Goal: Task Accomplishment & Management: Manage account settings

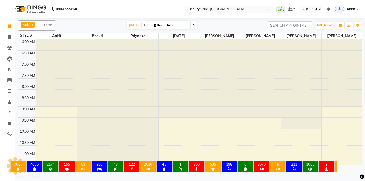
select select "ec"
click at [101, 14] on nav "08047224946 Select Location × Beauty Care , Kandivali East WhatsApp Status ✕ St…" at bounding box center [182, 9] width 365 height 18
click at [111, 11] on nav "08047224946 Select Location × Beauty Care , Kandivali East WhatsApp Status ✕ St…" at bounding box center [182, 9] width 365 height 18
click at [106, 17] on nav "08047224946 Select Location × Beauty Care , Kandivali East WhatsApp Status ✕ St…" at bounding box center [182, 9] width 365 height 18
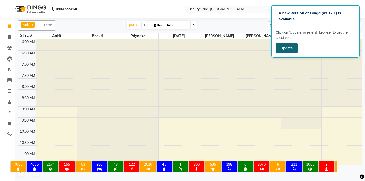
click at [289, 48] on button "Update" at bounding box center [287, 48] width 22 height 10
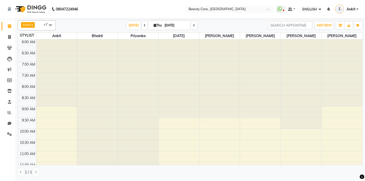
select select "ec"
click at [128, 15] on nav "08047224946 Select Location × Beauty Care , [GEOGRAPHIC_DATA] East WhatsApp Sta…" at bounding box center [182, 9] width 365 height 18
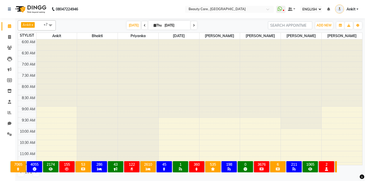
click at [111, 6] on nav "08047224946 Select Location × Beauty Care , [GEOGRAPHIC_DATA] East WhatsApp Sta…" at bounding box center [182, 9] width 365 height 18
click at [9, 9] on icon at bounding box center [9, 9] width 3 height 4
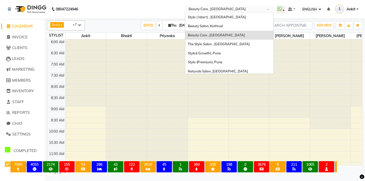
click at [250, 10] on input "text" at bounding box center [225, 9] width 74 height 5
click at [146, 6] on nav "08047224946 Select Location × Beauty Care , [GEOGRAPHIC_DATA] ( Istart) , Pune …" at bounding box center [182, 9] width 365 height 18
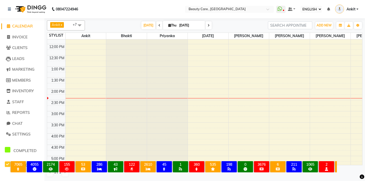
scroll to position [131, 0]
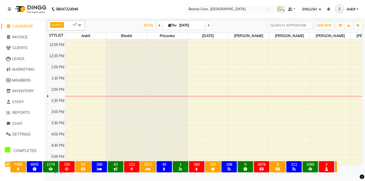
click at [207, 116] on div "6:00 AM 6:30 AM 7:00 AM 7:30 AM 8:00 AM 8:30 AM 9:00 AM 9:30 AM 10:00 AM 10:30 …" at bounding box center [219, 86] width 345 height 357
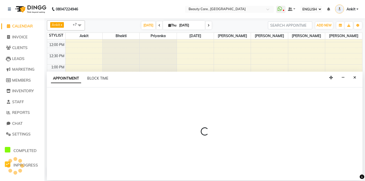
select select "85052"
select select "tentative"
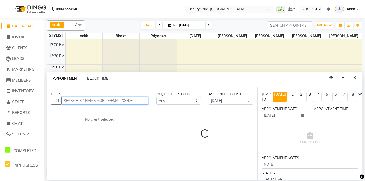
select select "915"
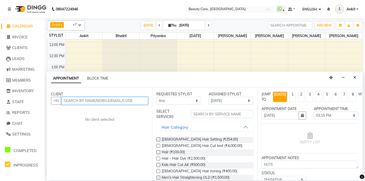
click at [81, 100] on input "text" at bounding box center [104, 101] width 87 height 8
type input "0596894657"
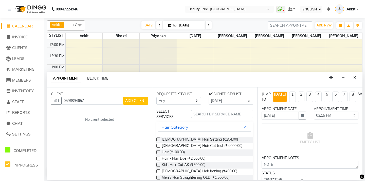
click at [141, 102] on span "ADD CLIENT" at bounding box center [135, 100] width 21 height 5
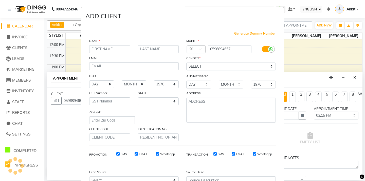
select select "22"
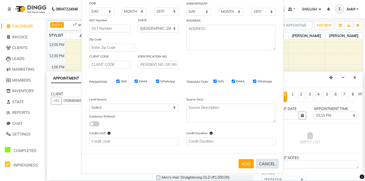
click at [266, 163] on button "CANCEL" at bounding box center [267, 164] width 23 height 10
select select
select select "null"
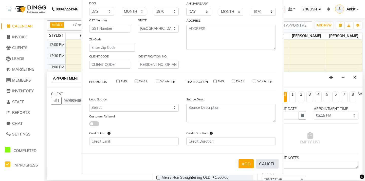
select select
checkbox input "false"
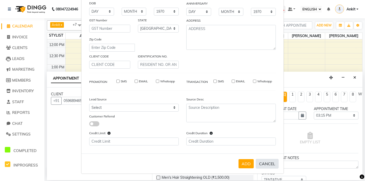
checkbox input "false"
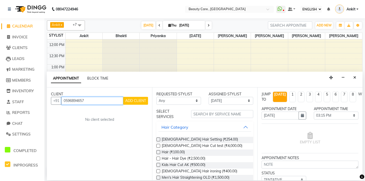
click at [95, 99] on input "0596894657" at bounding box center [92, 101] width 62 height 8
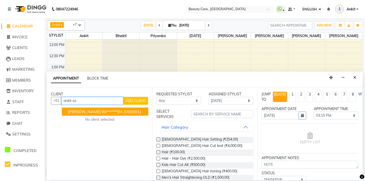
click at [83, 110] on span "[PERSON_NAME]" at bounding box center [84, 111] width 33 height 5
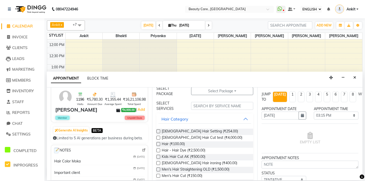
scroll to position [22, 0]
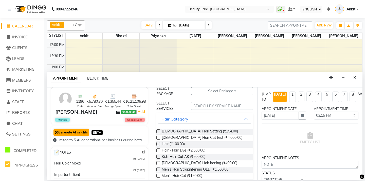
type input "80******84"
click at [74, 135] on button "Generate AI Insights" at bounding box center [72, 132] width 36 height 7
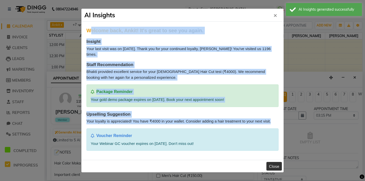
drag, startPoint x: 86, startPoint y: 31, endPoint x: 198, endPoint y: 133, distance: 151.4
click at [198, 133] on div "Welcome back, Ankit! It's great to see you again. Insight Your last visit was o…" at bounding box center [183, 89] width 192 height 124
click at [275, 17] on span "×" at bounding box center [276, 14] width 4 height 9
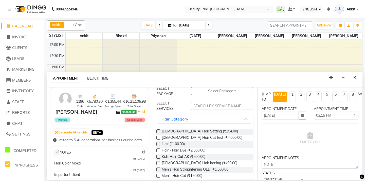
scroll to position [35, 0]
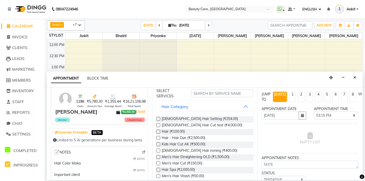
click at [158, 138] on label at bounding box center [159, 138] width 4 height 4
click at [158, 138] on input "checkbox" at bounding box center [158, 137] width 3 height 3
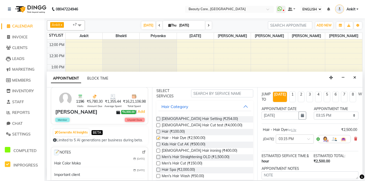
checkbox input "false"
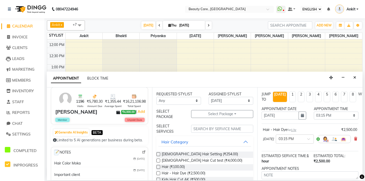
scroll to position [50, 0]
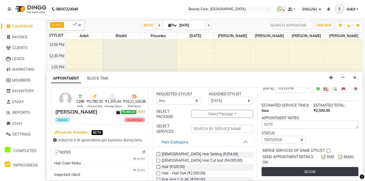
click at [301, 170] on button "BOOK" at bounding box center [310, 171] width 97 height 9
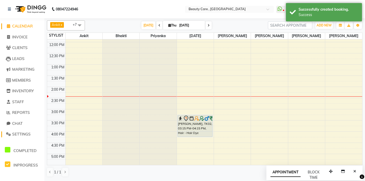
click at [23, 133] on span "SETTINGS" at bounding box center [21, 133] width 19 height 5
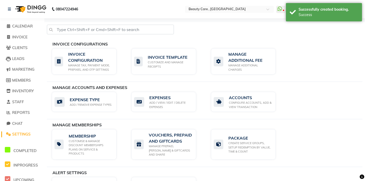
scroll to position [315, 0]
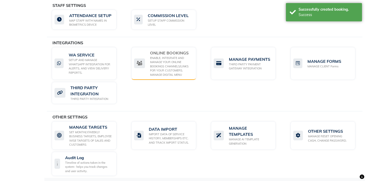
click at [166, 60] on div "ENABLE, INTEGRATE AND MANAGE YOUR ONLINE BOOKINGS CHANNELS/LINKS FOR YOUR CUSTO…" at bounding box center [171, 66] width 42 height 21
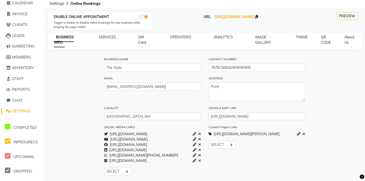
scroll to position [36, 0]
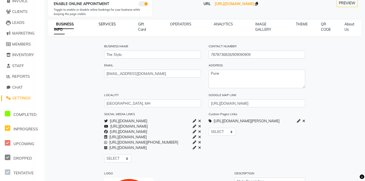
click at [105, 23] on span "SERVICES" at bounding box center [107, 24] width 17 height 5
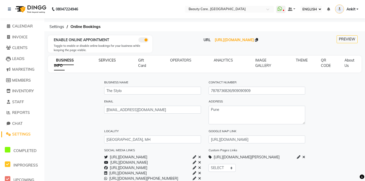
select select "15: 15"
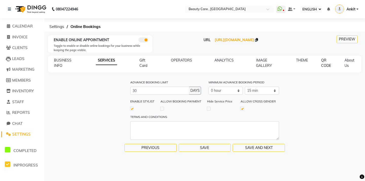
click at [327, 66] on span "QR CODE" at bounding box center [326, 63] width 10 height 10
select select "256"
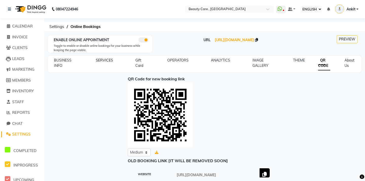
click at [103, 61] on span "SERVICES" at bounding box center [104, 60] width 17 height 5
select select "15: 15"
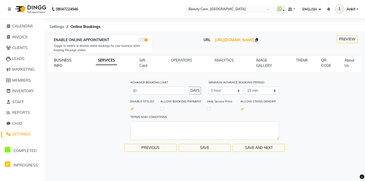
click at [61, 59] on span "BUSINESS INFO" at bounding box center [63, 63] width 18 height 10
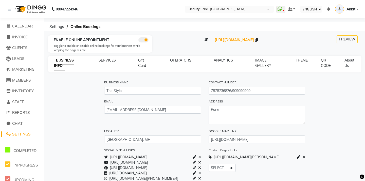
scroll to position [77, 0]
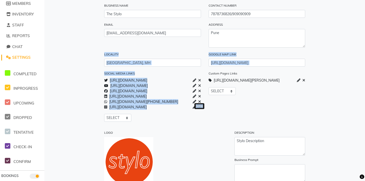
drag, startPoint x: 99, startPoint y: 69, endPoint x: 203, endPoint y: 120, distance: 116.1
click at [204, 118] on div "BUSINESS NAME The Stylo CONTACT NUMBER [PHONE_NUMBER]/909090909 EMAIL [EMAIL_AD…" at bounding box center [205, 115] width 316 height 235
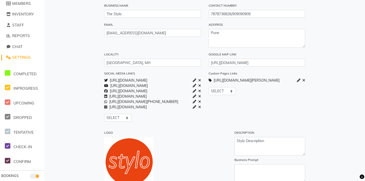
click at [181, 143] on div "LOGO" at bounding box center [165, 158] width 131 height 57
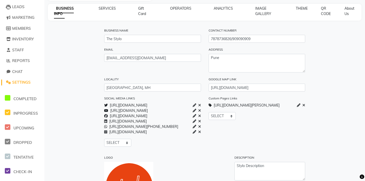
scroll to position [0, 0]
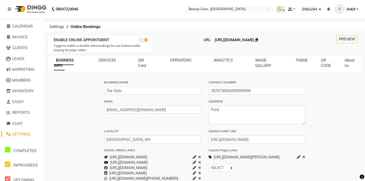
click at [220, 41] on span "[URL][DOMAIN_NAME]" at bounding box center [234, 40] width 39 height 5
click at [25, 25] on span "CALENDAR" at bounding box center [22, 26] width 21 height 5
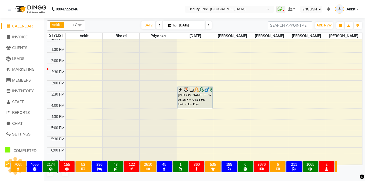
scroll to position [160, 0]
click at [210, 26] on icon at bounding box center [209, 25] width 2 height 3
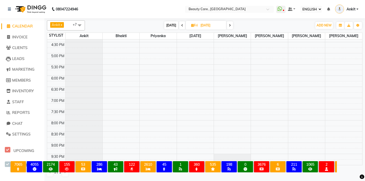
scroll to position [0, 0]
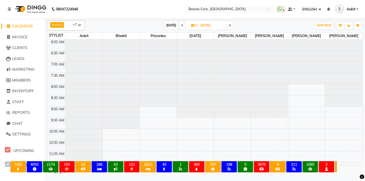
click at [230, 25] on icon at bounding box center [230, 25] width 2 height 3
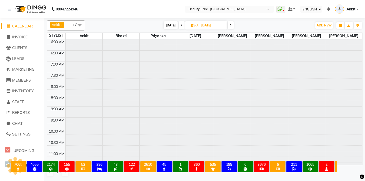
click at [230, 25] on icon at bounding box center [231, 25] width 2 height 3
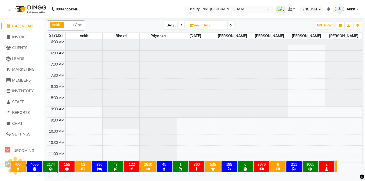
scroll to position [179, 0]
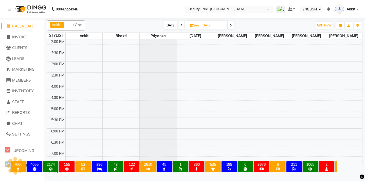
click at [168, 26] on span "[DATE]" at bounding box center [171, 25] width 14 height 8
type input "[DATE]"
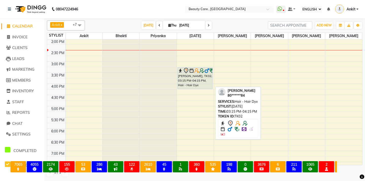
click at [197, 75] on div "[PERSON_NAME], TK02, 03:15 PM-04:15 PM, Hair - Hair Dye" at bounding box center [195, 78] width 35 height 22
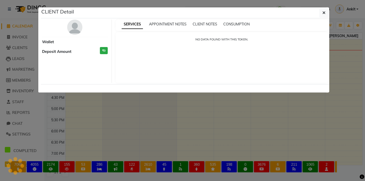
select select "7"
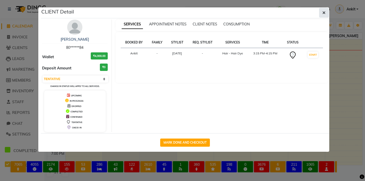
click at [327, 13] on button "button" at bounding box center [324, 13] width 10 height 10
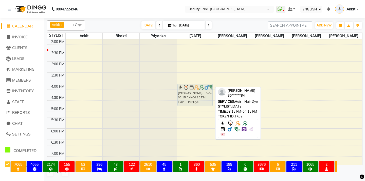
drag, startPoint x: 193, startPoint y: 77, endPoint x: 186, endPoint y: 93, distance: 17.3
click at [186, 93] on div "[PERSON_NAME], TK02, 03:15 PM-04:15 PM, Hair - Hair Dye [PERSON_NAME], TK02, 03…" at bounding box center [195, 38] width 37 height 357
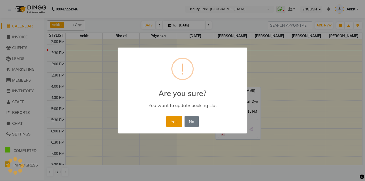
click at [177, 119] on button "Yes" at bounding box center [173, 121] width 15 height 11
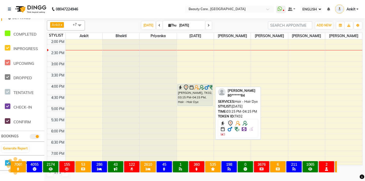
scroll to position [116, 0]
click at [40, 35] on icon at bounding box center [39, 34] width 1 height 0
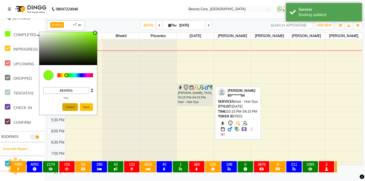
click at [73, 104] on button "Cancel" at bounding box center [69, 107] width 15 height 8
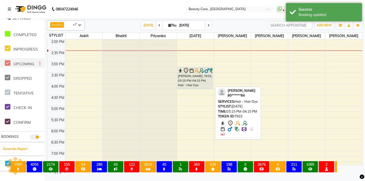
click at [39, 63] on icon at bounding box center [39, 63] width 1 height 0
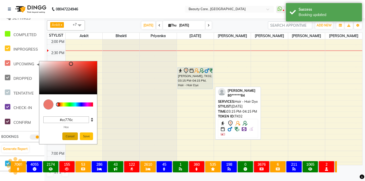
click at [70, 139] on button "Cancel" at bounding box center [69, 136] width 15 height 8
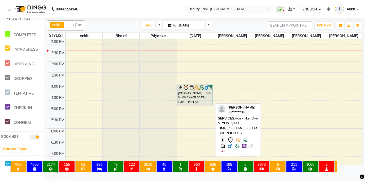
click at [195, 92] on div "[PERSON_NAME], TK02, 04:00 PM-05:00 PM, Hair - Hair Dye" at bounding box center [195, 95] width 35 height 22
click at [195, 97] on div "[PERSON_NAME], TK02, 04:00 PM-05:00 PM, Hair - Hair Dye" at bounding box center [195, 95] width 35 height 22
select select "7"
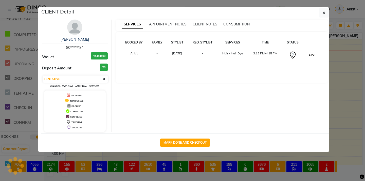
click at [315, 55] on button "START" at bounding box center [313, 55] width 10 height 6
click at [190, 142] on button "MARK DONE AND CHECKOUT" at bounding box center [185, 142] width 50 height 8
select select "service"
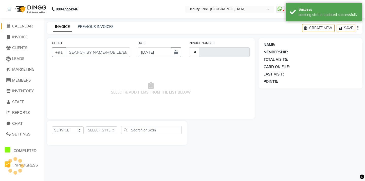
type input "2769"
select select "5646"
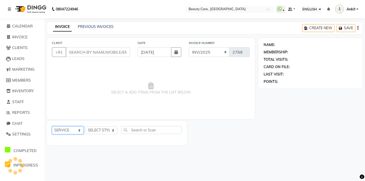
click at [59, 129] on select "SELECT SERVICE PRODUCT MEMBERSHIP PACKAGE VOUCHER PREPAID GIFT CARD" at bounding box center [68, 130] width 32 height 8
select select "product"
click at [52, 126] on select "SELECT SERVICE PRODUCT MEMBERSHIP PACKAGE VOUCHER PREPAID GIFT CARD" at bounding box center [68, 130] width 32 height 8
click at [100, 130] on select "SELECT STYLIST" at bounding box center [102, 130] width 32 height 8
click at [86, 126] on select "SELECT STYLIST" at bounding box center [102, 130] width 32 height 8
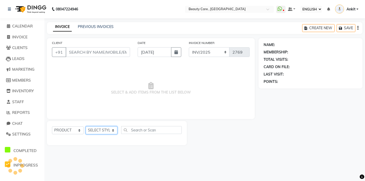
click at [100, 130] on select "SELECT STYLIST" at bounding box center [102, 130] width 32 height 8
click at [86, 126] on select "SELECT STYLIST" at bounding box center [102, 130] width 32 height 8
select select "15135"
type input "80******84"
select select "service"
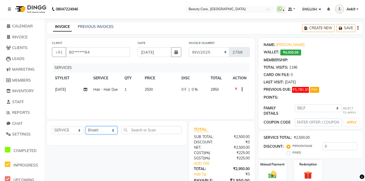
select select "3: Object"
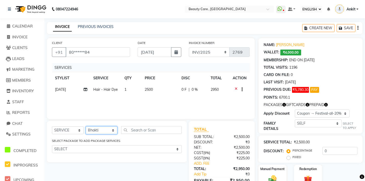
type input "20"
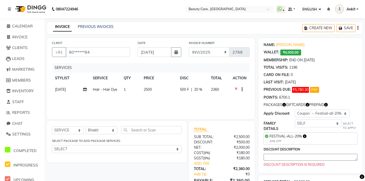
click at [198, 89] on span "20 %" at bounding box center [198, 89] width 8 height 5
select select "85052"
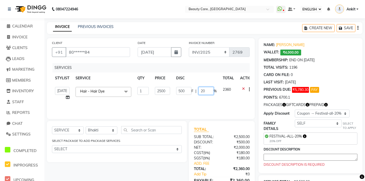
click at [204, 92] on input "20" at bounding box center [206, 91] width 15 height 8
click at [62, 133] on select "SELECT SERVICE PRODUCT MEMBERSHIP PACKAGE VOUCHER PREPAID GIFT CARD" at bounding box center [68, 130] width 32 height 8
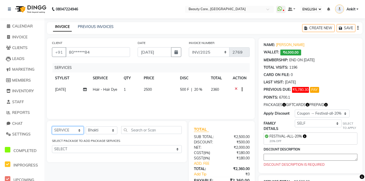
click at [52, 126] on select "SELECT SERVICE PRODUCT MEMBERSHIP PACKAGE VOUCHER PREPAID GIFT CARD" at bounding box center [68, 130] width 32 height 8
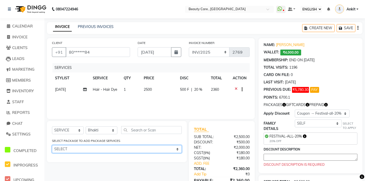
click at [81, 149] on select "SELECT gold demo package ANkit 1 ANkit 1 6 Swedish Massage" at bounding box center [117, 149] width 130 height 8
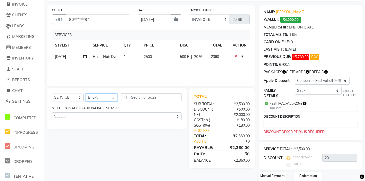
click at [105, 98] on select "SELECT STYLIST Admin A [PERSON_NAME] K Akshay Ankit [PERSON_NAME] April [PERSON…" at bounding box center [102, 97] width 32 height 8
select select "71732"
click at [86, 93] on select "SELECT STYLIST Admin A [PERSON_NAME] K Akshay Ankit [PERSON_NAME] April [PERSON…" at bounding box center [102, 97] width 32 height 8
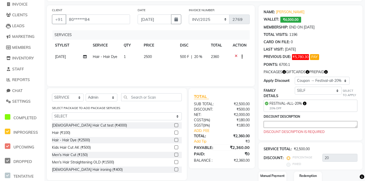
click at [176, 125] on label at bounding box center [177, 125] width 4 height 4
click at [176, 125] on input "checkbox" at bounding box center [176, 125] width 3 height 3
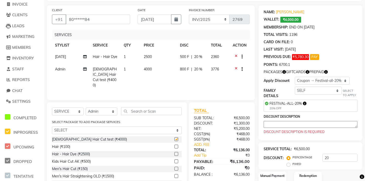
checkbox input "false"
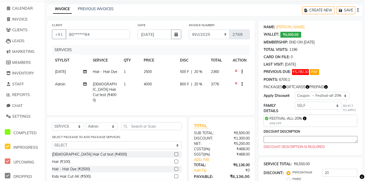
drag, startPoint x: 287, startPoint y: 41, endPoint x: 340, endPoint y: 42, distance: 53.3
click at [340, 42] on div "MEMBERSHIP: END ON [DATE]" at bounding box center [311, 42] width 94 height 5
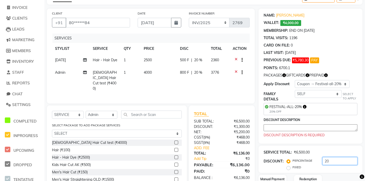
click at [330, 157] on input "20" at bounding box center [340, 161] width 35 height 8
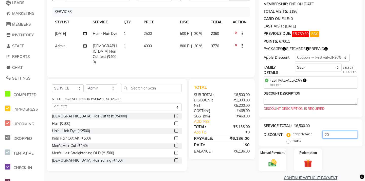
type input "2"
click at [194, 35] on span "0 %" at bounding box center [195, 33] width 6 height 5
select select "85052"
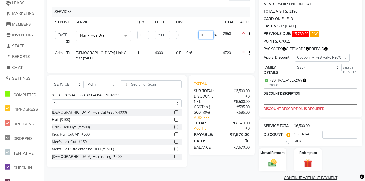
click at [204, 36] on input "0" at bounding box center [206, 35] width 15 height 8
type input "10"
click at [257, 67] on div "CLIENT +91 80******84 DATE [DATE] INVOICE NUMBER INV/2025 SER-25 INV/2025-2026 …" at bounding box center [151, 81] width 216 height 199
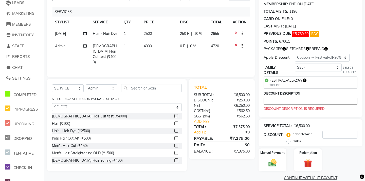
click at [150, 47] on span "4000" at bounding box center [148, 46] width 8 height 5
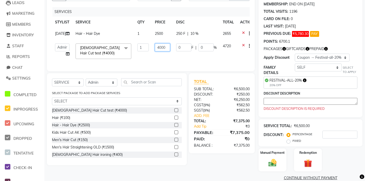
click at [161, 51] on input "4000" at bounding box center [162, 47] width 15 height 8
type input "4500"
click at [161, 60] on div "SERVICES STYLIST SERVICE QTY PRICE DISC TOTAL ACTION [DATE] Hair - Hair Dye 1 2…" at bounding box center [151, 36] width 198 height 59
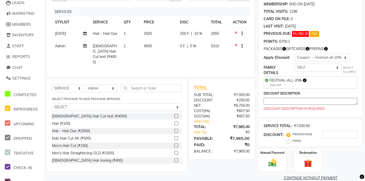
click at [243, 46] on icon "button" at bounding box center [242, 46] width 1 height 0
click at [257, 79] on div "TOTAL SUB TOTAL: ₹7,000.00 DISCOUNT: ₹250.00 NET: ₹6,750.00 CGST ( 9% ) ₹607.50…" at bounding box center [223, 125] width 72 height 92
click at [66, 84] on select "SELECT SERVICE PRODUCT MEMBERSHIP PACKAGE VOUCHER PREPAID GIFT CARD" at bounding box center [68, 88] width 32 height 8
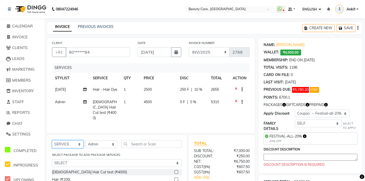
scroll to position [64, 0]
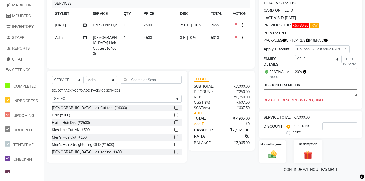
click at [309, 148] on div "Redemption" at bounding box center [308, 151] width 29 height 24
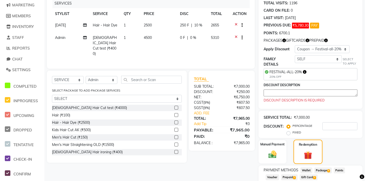
scroll to position [97, 0]
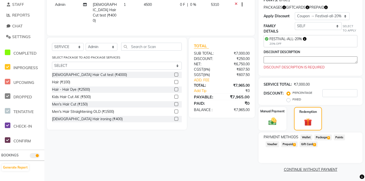
click at [290, 144] on span "Prepaid 1" at bounding box center [289, 144] width 16 height 6
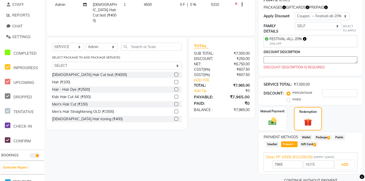
click at [308, 145] on span "Gift Card 3" at bounding box center [309, 144] width 18 height 6
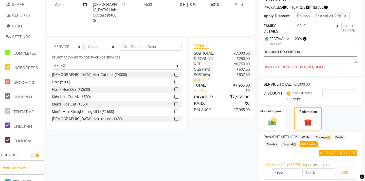
click at [318, 136] on span "Package 4" at bounding box center [324, 137] width 18 height 6
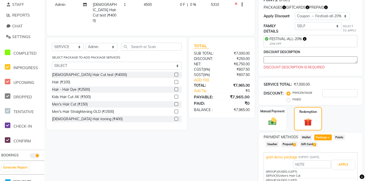
click at [288, 144] on span "Prepaid 1" at bounding box center [289, 144] width 16 height 6
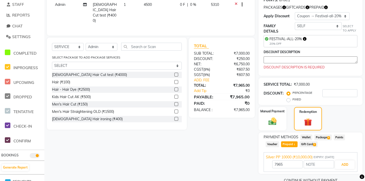
scroll to position [108, 0]
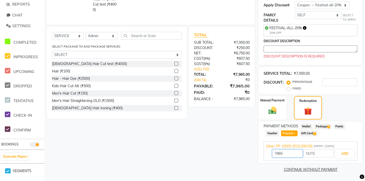
click at [285, 153] on input "7965" at bounding box center [287, 153] width 30 height 8
type input "5000"
click at [347, 155] on button "ADD" at bounding box center [345, 153] width 20 height 9
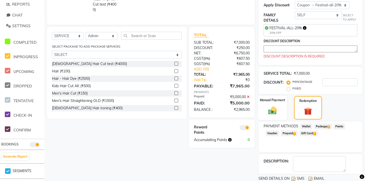
click at [276, 108] on img at bounding box center [273, 110] width 14 height 10
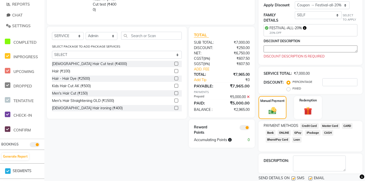
click at [328, 132] on span "CASH" at bounding box center [328, 133] width 11 height 6
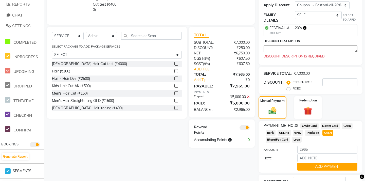
scroll to position [146, 0]
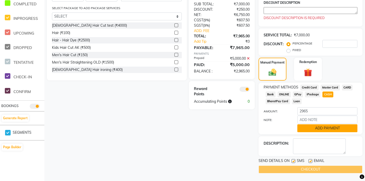
click at [325, 129] on button "ADD PAYMENT" at bounding box center [328, 128] width 60 height 8
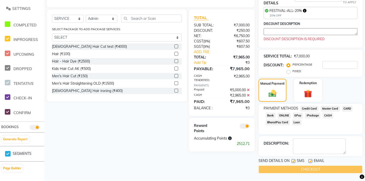
scroll to position [125, 0]
click at [307, 169] on div "CHECKOUT" at bounding box center [311, 169] width 104 height 8
click at [342, 167] on div "CHECKOUT" at bounding box center [311, 169] width 104 height 8
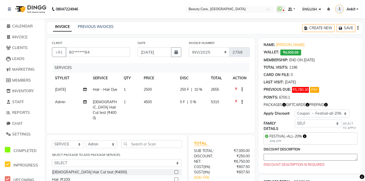
click at [295, 157] on textarea at bounding box center [311, 156] width 94 height 7
click at [234, 32] on div "INVOICE PREVIOUS INVOICES CREATE NEW SAVE" at bounding box center [205, 28] width 316 height 12
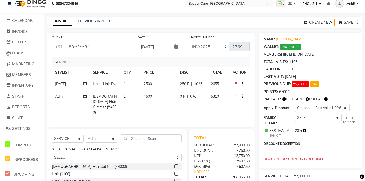
click at [300, 154] on textarea at bounding box center [311, 151] width 94 height 7
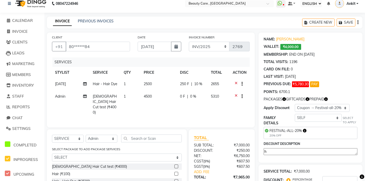
type textarea "h"
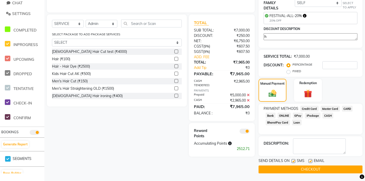
click at [302, 174] on main "INVOICE PREVIOUS INVOICES CREATE NEW SAVE CLIENT +91 80******84 DATE [DATE] INV…" at bounding box center [204, 41] width 321 height 279
click at [299, 170] on button "CHECKOUT" at bounding box center [311, 169] width 104 height 8
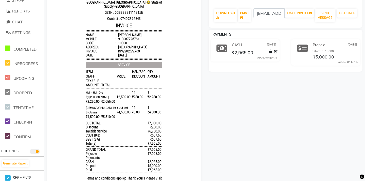
scroll to position [22, 0]
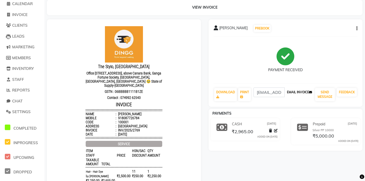
click at [301, 92] on button "EMAIL INVOICE" at bounding box center [299, 92] width 29 height 9
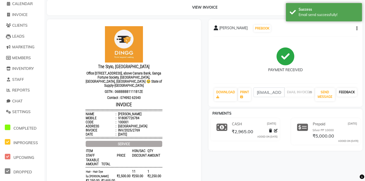
click at [350, 92] on link "FEEDBACK" at bounding box center [347, 92] width 20 height 9
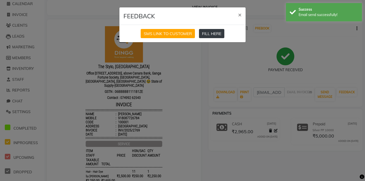
click at [214, 35] on button "FILL HERE" at bounding box center [211, 33] width 25 height 9
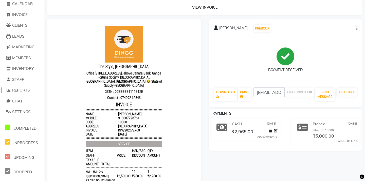
click at [23, 90] on span "REPORTS" at bounding box center [21, 90] width 18 height 5
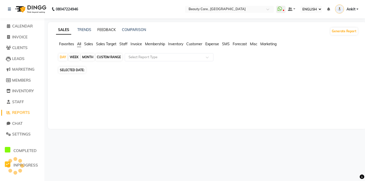
click at [106, 30] on link "FEEDBACK" at bounding box center [106, 29] width 19 height 5
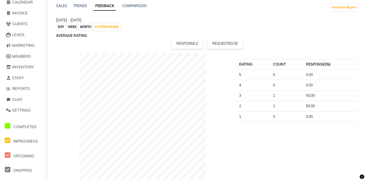
scroll to position [30, 0]
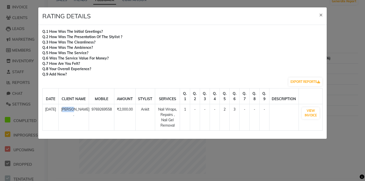
drag, startPoint x: 83, startPoint y: 110, endPoint x: 74, endPoint y: 108, distance: 9.6
click at [74, 108] on td "[PERSON_NAME] ." at bounding box center [74, 117] width 30 height 26
drag, startPoint x: 133, startPoint y: 110, endPoint x: 119, endPoint y: 110, distance: 14.0
click at [119, 110] on td "₹2,000.00" at bounding box center [124, 117] width 21 height 26
drag, startPoint x: 107, startPoint y: 111, endPoint x: 90, endPoint y: 111, distance: 17.5
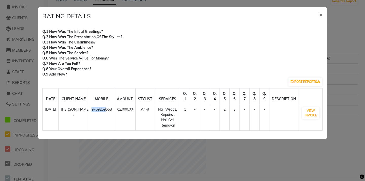
click at [90, 111] on td "9769269558" at bounding box center [101, 117] width 25 height 26
drag, startPoint x: 174, startPoint y: 120, endPoint x: 157, endPoint y: 104, distance: 23.3
click at [157, 105] on td "Nail Wraps, Repairs , Nail Gel Removal" at bounding box center [167, 117] width 25 height 26
drag, startPoint x: 187, startPoint y: 97, endPoint x: 274, endPoint y: 98, distance: 86.3
click at [274, 98] on tr "DATE CLIENT NAME MOBILE AMOUNT STYLIST SERVICES Q. 1 Q. 2 Q. 3 Q. 4 Q. 5 Q. 6 Q…" at bounding box center [183, 96] width 280 height 16
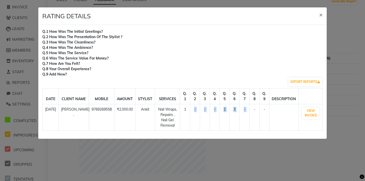
drag, startPoint x: 185, startPoint y: 109, endPoint x: 254, endPoint y: 109, distance: 69.5
click at [254, 110] on tr "[DATE] [PERSON_NAME] . 9769269558 ₹2,000.00 Ankit Nail Wraps, Repairs , Nail Ge…" at bounding box center [183, 117] width 280 height 26
click at [250, 92] on th "Q. 7" at bounding box center [245, 96] width 10 height 16
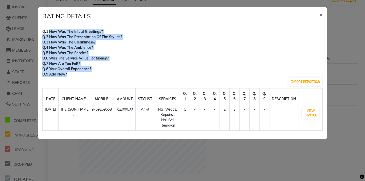
drag, startPoint x: 47, startPoint y: 33, endPoint x: 92, endPoint y: 83, distance: 67.6
click at [92, 83] on div "Q.1 How was the Initial Greetings? Q.2 How was the presentation of the stylist …" at bounding box center [182, 82] width 289 height 114
click at [153, 66] on div "Q.7 how are you felt?" at bounding box center [182, 63] width 281 height 5
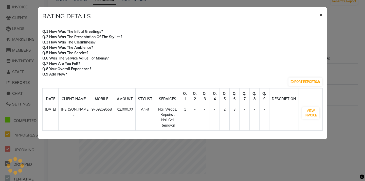
click at [322, 15] on span "×" at bounding box center [321, 15] width 4 height 8
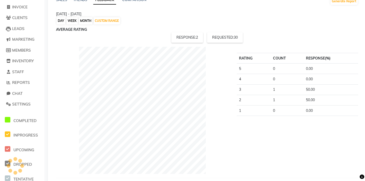
click at [244, 27] on div "AVERAGE RATING" at bounding box center [207, 29] width 302 height 5
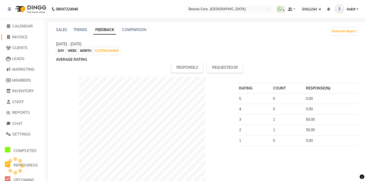
click at [23, 36] on span "INVOICE" at bounding box center [19, 37] width 15 height 5
select select "service"
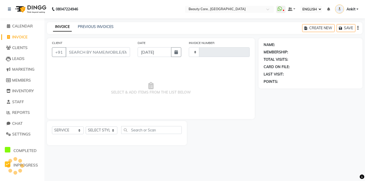
click at [83, 53] on input "CLIENT" at bounding box center [98, 52] width 64 height 10
click at [18, 46] on span "CLIENTS" at bounding box center [19, 47] width 15 height 5
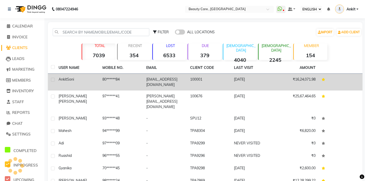
click at [66, 81] on span "Ankit" at bounding box center [63, 79] width 8 height 5
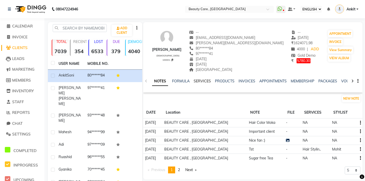
click at [199, 81] on link "SERVICES" at bounding box center [202, 81] width 17 height 5
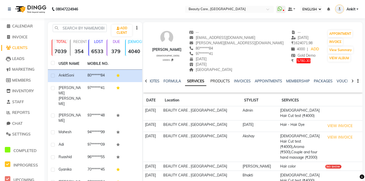
click at [221, 79] on link "PRODUCTS" at bounding box center [221, 81] width 20 height 5
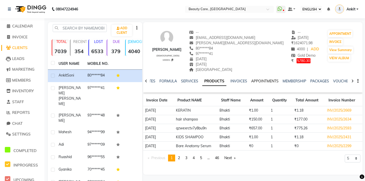
click at [259, 79] on link "APPOINTMENTS" at bounding box center [264, 81] width 27 height 5
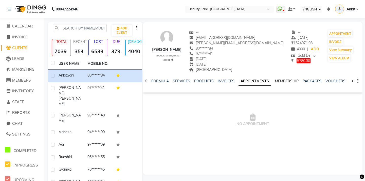
click at [290, 82] on link "MEMBERSHIP" at bounding box center [287, 81] width 24 height 5
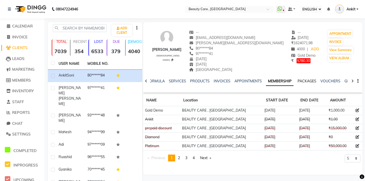
click at [303, 79] on link "PACKAGES" at bounding box center [307, 81] width 19 height 5
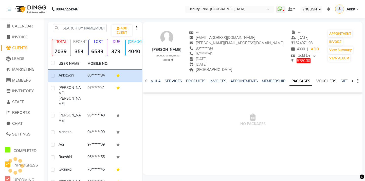
click at [328, 81] on link "VOUCHERS" at bounding box center [327, 81] width 20 height 5
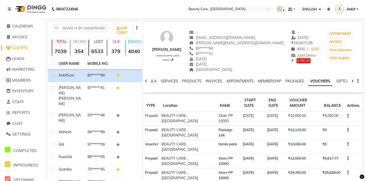
scroll to position [0, 94]
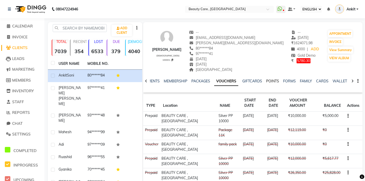
click at [270, 81] on link "POINTS" at bounding box center [272, 81] width 13 height 5
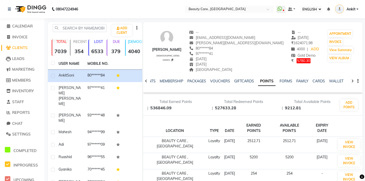
click at [277, 80] on ul "NOTES FORMULA SERVICES PRODUCTS INVOICES APPOINTMENTS MEMBERSHIP PACKAGES VOUCH…" at bounding box center [187, 80] width 322 height 5
click at [303, 79] on link "FAMILY" at bounding box center [307, 81] width 12 height 5
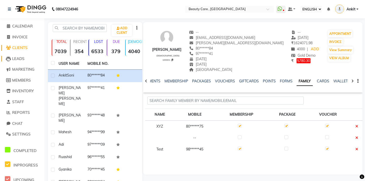
click at [18, 58] on span "LEADS" at bounding box center [18, 58] width 12 height 5
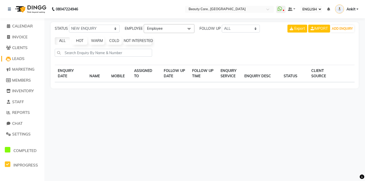
select select "10"
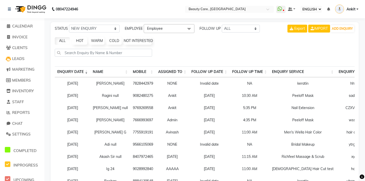
click at [195, 57] on div at bounding box center [205, 55] width 304 height 12
click at [23, 71] on span "MARKETING" at bounding box center [23, 69] width 22 height 5
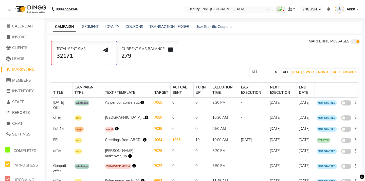
click at [188, 69] on div "ALL SCHEDULED COMPLETED ALL [DATE] WEEK MONTH ADD CAMPAIGN SMS CAMPAIGN EMAIL C…" at bounding box center [205, 71] width 316 height 9
click at [90, 26] on link "SEGMENT" at bounding box center [90, 26] width 16 height 5
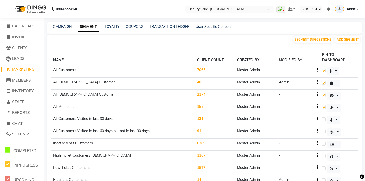
scroll to position [35, 0]
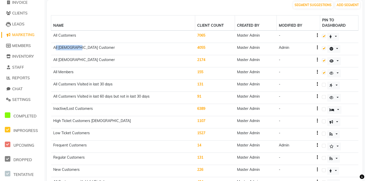
drag, startPoint x: 55, startPoint y: 41, endPoint x: 77, endPoint y: 41, distance: 21.3
click at [77, 43] on td "All [DEMOGRAPHIC_DATA] Customer" at bounding box center [123, 49] width 144 height 12
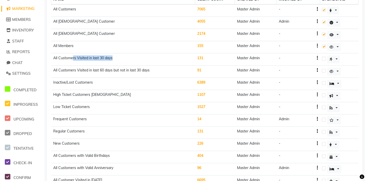
drag, startPoint x: 72, startPoint y: 52, endPoint x: 112, endPoint y: 53, distance: 40.1
click at [112, 53] on td "All Customers Visited in last 30 days" at bounding box center [123, 59] width 144 height 12
drag, startPoint x: 67, startPoint y: 75, endPoint x: 93, endPoint y: 78, distance: 25.5
click at [93, 78] on td "Inactive/Lost Customers" at bounding box center [123, 84] width 144 height 12
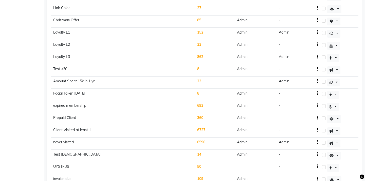
scroll to position [0, 0]
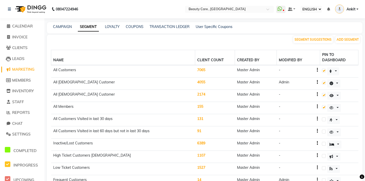
click at [64, 26] on link "CAMPAIGN" at bounding box center [62, 26] width 19 height 5
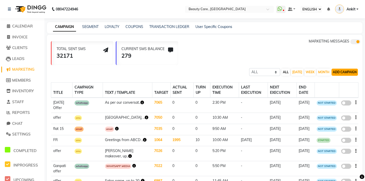
click at [343, 73] on button "ADD CAMPAIGN" at bounding box center [345, 72] width 26 height 7
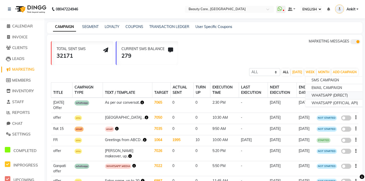
click at [326, 96] on div "WHATSAPP (DIRECT)" at bounding box center [335, 96] width 59 height 8
select select "2"
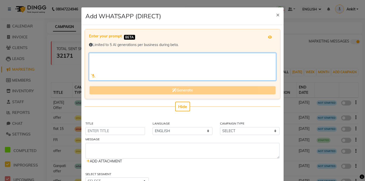
click at [127, 62] on textarea at bounding box center [182, 67] width 187 height 28
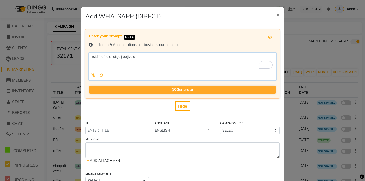
click at [138, 55] on textarea "To enrich screen reader interactions, please activate Accessibility in Grammarl…" at bounding box center [182, 66] width 187 height 27
type textarea "k"
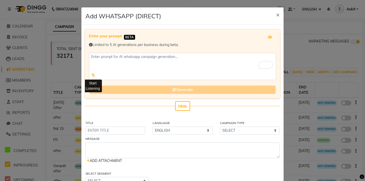
click at [93, 75] on icon at bounding box center [93, 75] width 5 height 4
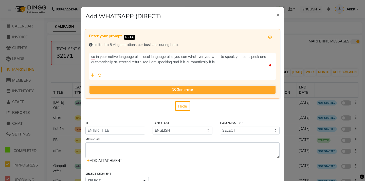
click at [93, 75] on icon at bounding box center [92, 75] width 3 height 4
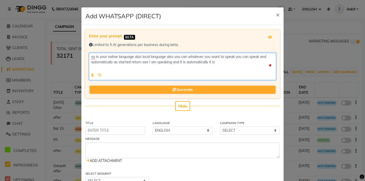
type textarea "so in your native language also local language also you can whatever you want t…"
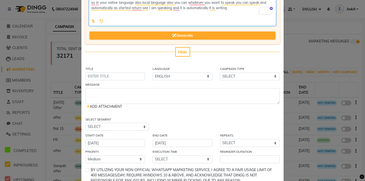
scroll to position [88, 0]
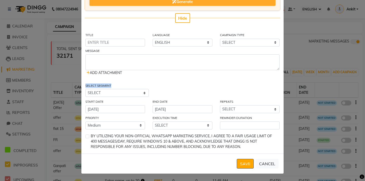
drag, startPoint x: 86, startPoint y: 84, endPoint x: 111, endPoint y: 86, distance: 24.7
click at [111, 86] on label "SELECT SEGMENT" at bounding box center [99, 85] width 26 height 5
click at [128, 109] on input "[DATE]" at bounding box center [116, 109] width 60 height 8
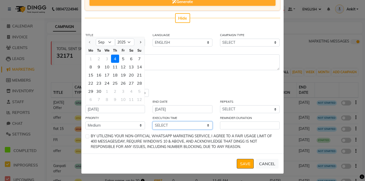
click at [170, 126] on select "SELECT 09:00 AM 09:05 AM 09:10 AM 09:15 AM 09:20 AM 09:25 AM 09:30 AM 09:35 AM …" at bounding box center [183, 125] width 60 height 8
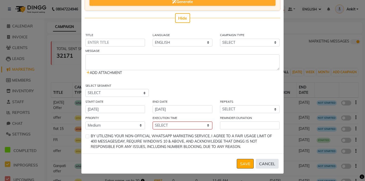
click at [267, 162] on button "CANCEL" at bounding box center [267, 164] width 23 height 10
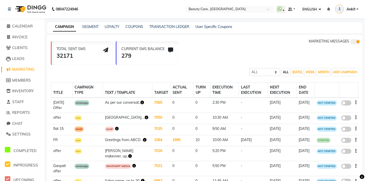
click at [203, 55] on div "TOTAL SENT SMS [PHONE_NUMBER] MARKETING MESSAGES" at bounding box center [207, 52] width 312 height 26
drag, startPoint x: 147, startPoint y: 92, endPoint x: 162, endPoint y: 93, distance: 15.3
click at [162, 93] on th "TARGET" at bounding box center [161, 89] width 18 height 15
drag, startPoint x: 175, startPoint y: 93, endPoint x: 166, endPoint y: 86, distance: 10.8
click at [170, 86] on th "ACTUAL SENT" at bounding box center [181, 89] width 23 height 15
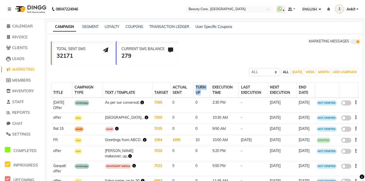
drag, startPoint x: 193, startPoint y: 93, endPoint x: 189, endPoint y: 84, distance: 9.9
click at [194, 84] on th "TURN UP" at bounding box center [202, 89] width 17 height 15
click at [201, 77] on div "TITLE CAMPAIGN TYPE TEXT / TEMPLATE TARGET ACTUAL SENT TURN UP EXECUTION TIME L…" at bounding box center [205, 149] width 308 height 147
drag, startPoint x: 194, startPoint y: 93, endPoint x: 184, endPoint y: 80, distance: 16.0
click at [194, 83] on th "TURN UP" at bounding box center [202, 89] width 17 height 15
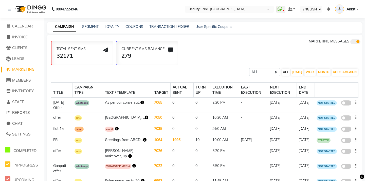
click at [184, 69] on div "ALL SCHEDULED COMPLETED ALL [DATE] WEEK MONTH ADD CAMPAIGN SMS CAMPAIGN EMAIL C…" at bounding box center [205, 71] width 316 height 9
click at [114, 26] on link "LOYALTY" at bounding box center [112, 26] width 15 height 5
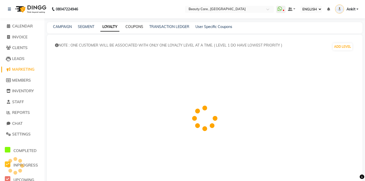
click at [134, 27] on link "COUPONS" at bounding box center [135, 26] width 18 height 5
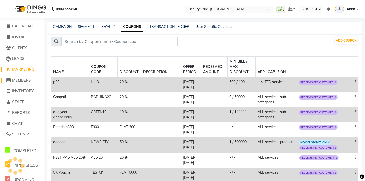
click at [21, 80] on span "MEMBERS" at bounding box center [21, 80] width 19 height 5
select select
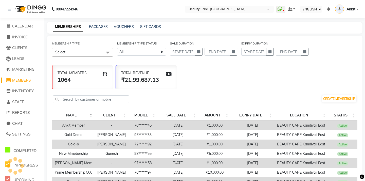
click at [220, 79] on div "TOTAL MEMBERS 1064 TOTAL REVENUE ₹21,99,687.13" at bounding box center [205, 76] width 306 height 26
click at [21, 70] on span "MARKETING" at bounding box center [23, 69] width 22 height 5
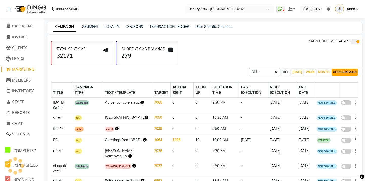
click at [344, 72] on button "ADD CAMPAIGN" at bounding box center [345, 72] width 26 height 7
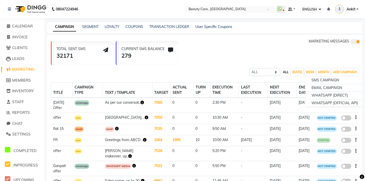
click at [311, 58] on div "MARKETING MESSAGES" at bounding box center [335, 52] width 52 height 26
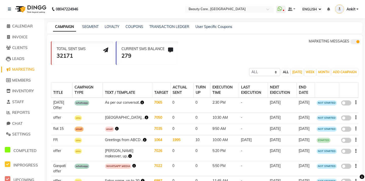
click at [215, 50] on div "TOTAL SENT SMS [PHONE_NUMBER] MARKETING MESSAGES" at bounding box center [207, 52] width 312 height 26
click at [168, 26] on link "TRANSACTION LEDGER" at bounding box center [169, 26] width 40 height 5
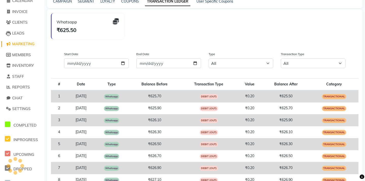
scroll to position [44, 0]
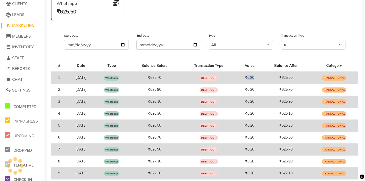
drag, startPoint x: 266, startPoint y: 77, endPoint x: 258, endPoint y: 77, distance: 8.6
click at [258, 77] on td "₹0.20" at bounding box center [249, 78] width 25 height 12
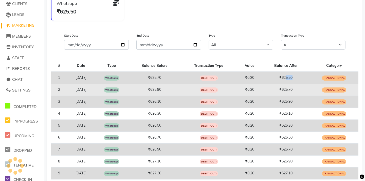
drag, startPoint x: 301, startPoint y: 77, endPoint x: 297, endPoint y: 83, distance: 7.3
click at [292, 77] on td "₹625.50" at bounding box center [286, 78] width 47 height 12
drag, startPoint x: 301, startPoint y: 89, endPoint x: 296, endPoint y: 87, distance: 5.5
click at [296, 89] on td "₹625.70" at bounding box center [286, 90] width 47 height 12
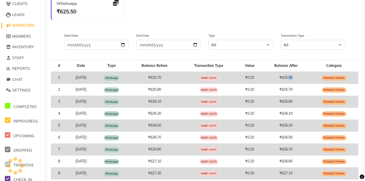
drag, startPoint x: 301, startPoint y: 76, endPoint x: 296, endPoint y: 76, distance: 4.3
click at [296, 76] on td "₹625.50" at bounding box center [286, 78] width 47 height 12
click at [245, 4] on div "Whatsapp ₹625.50" at bounding box center [207, 10] width 312 height 30
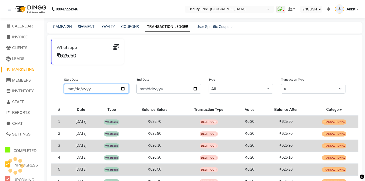
click at [95, 89] on input "Start Date" at bounding box center [96, 89] width 65 height 10
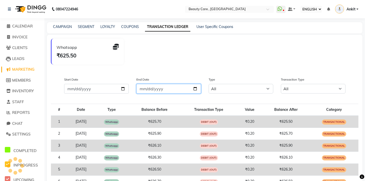
click at [152, 88] on input "End Date" at bounding box center [168, 89] width 65 height 10
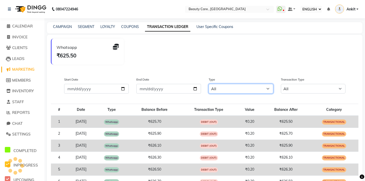
click at [229, 89] on select "All Email WhatsApp SMS" at bounding box center [241, 89] width 65 height 10
click at [265, 46] on div "Whatsapp ₹625.50" at bounding box center [207, 54] width 312 height 30
click at [217, 26] on link "User Specific Coupons" at bounding box center [215, 26] width 37 height 5
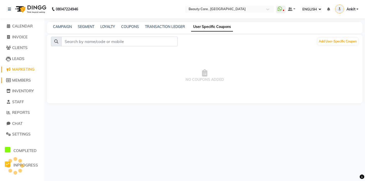
click at [22, 80] on span "MEMBERS" at bounding box center [21, 80] width 19 height 5
select select
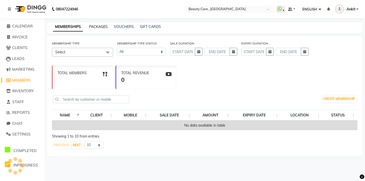
click at [101, 26] on link "PACKAGES" at bounding box center [98, 26] width 19 height 5
select select
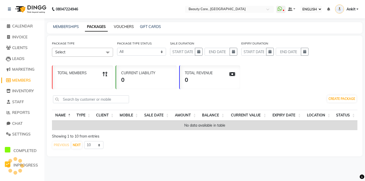
click at [122, 27] on link "VOUCHERS" at bounding box center [124, 26] width 20 height 5
click at [150, 25] on link "GIFT CARDS" at bounding box center [150, 26] width 21 height 5
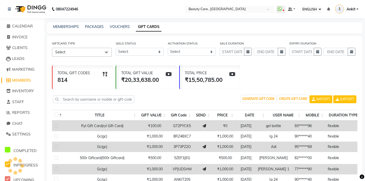
click at [284, 75] on div "TOTAL GIFT CODES 814 TOTAL GIFT VALUE ₹20,33,638.00 TOTAL PRICE ₹15,50,785.00" at bounding box center [205, 76] width 306 height 26
click at [29, 91] on span "INVENTORY" at bounding box center [23, 90] width 22 height 5
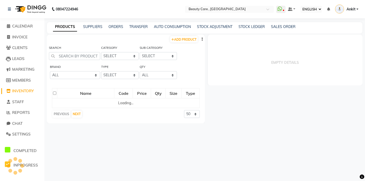
select select
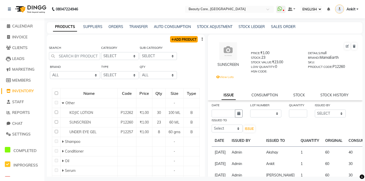
click at [181, 42] on link "ADD PRODUCT" at bounding box center [184, 39] width 28 height 6
select select "true"
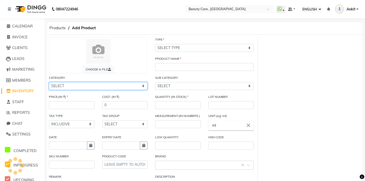
click at [99, 88] on select "SELECT Hair Personal Care Appliances Makeup Skin [PERSON_NAME] Waxing Disposabl…" at bounding box center [98, 86] width 99 height 8
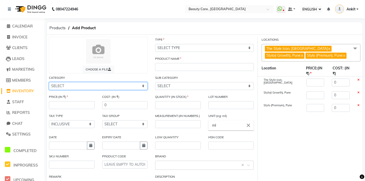
scroll to position [38, 0]
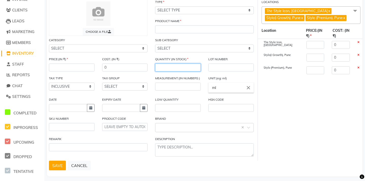
click at [164, 64] on input "number" at bounding box center [178, 67] width 46 height 8
click at [167, 84] on input "number" at bounding box center [178, 86] width 46 height 8
click at [169, 104] on input "text" at bounding box center [178, 108] width 46 height 8
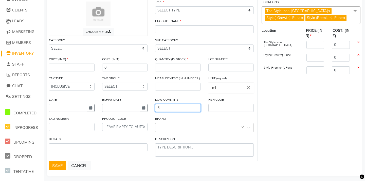
drag, startPoint x: 163, startPoint y: 108, endPoint x: 152, endPoint y: 108, distance: 10.9
click at [152, 108] on div "LOW QUANTITY 5" at bounding box center [177, 106] width 53 height 19
type input "5"
click at [109, 98] on label "EXPIRY DATE" at bounding box center [111, 99] width 19 height 5
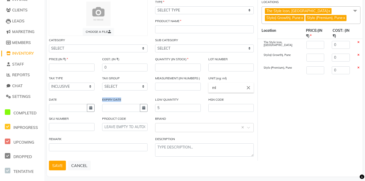
click at [109, 98] on label "EXPIRY DATE" at bounding box center [111, 99] width 19 height 5
click at [186, 116] on div "BRAND Select brand or add custom brand ×" at bounding box center [204, 124] width 99 height 16
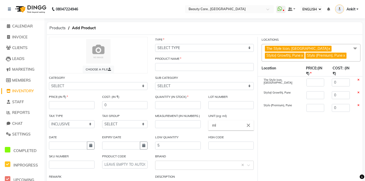
scroll to position [42, 0]
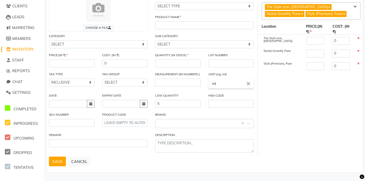
click at [91, 157] on div "SAVE CANCEL" at bounding box center [205, 161] width 312 height 10
click at [81, 160] on button "CANCEL" at bounding box center [79, 161] width 23 height 10
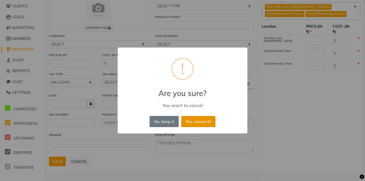
click at [187, 118] on button "Yes, cancel it!" at bounding box center [198, 121] width 34 height 11
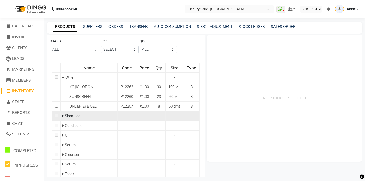
scroll to position [35, 0]
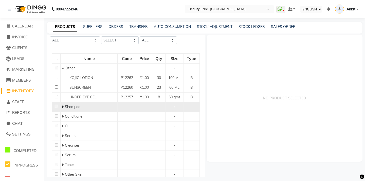
click at [63, 107] on icon at bounding box center [63, 107] width 2 height 4
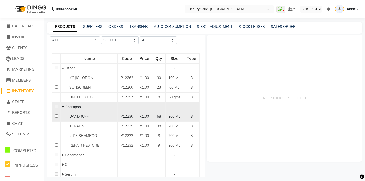
click at [84, 115] on span "DANDRUFF" at bounding box center [79, 116] width 19 height 5
select select
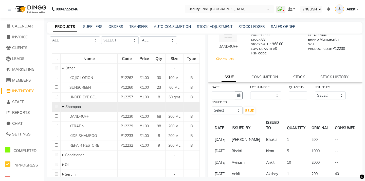
scroll to position [0, 0]
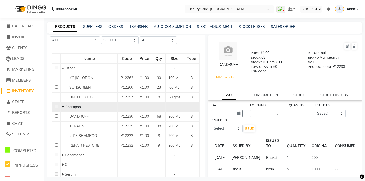
drag, startPoint x: 239, startPoint y: 63, endPoint x: 216, endPoint y: 64, distance: 23.1
click at [216, 64] on div "DANDRUFF" at bounding box center [228, 64] width 30 height 5
drag, startPoint x: 268, startPoint y: 57, endPoint x: 254, endPoint y: 56, distance: 14.3
click at [254, 56] on div "STOCK: 68" at bounding box center [275, 58] width 49 height 7
drag, startPoint x: 322, startPoint y: 57, endPoint x: 344, endPoint y: 59, distance: 21.9
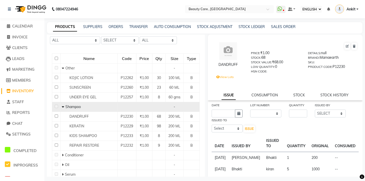
click at [344, 59] on div "BRAND: Mamaearth" at bounding box center [332, 58] width 49 height 7
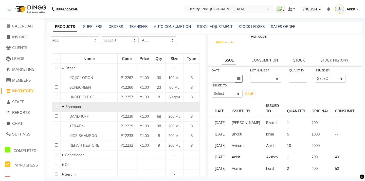
scroll to position [35, 0]
click at [304, 93] on div "DATE LOT NUMBER NONE 1234 / [DATE] 5433 / [DATE] QUANTITY ISSUED BY SELECT Admi…" at bounding box center [285, 82] width 155 height 30
drag, startPoint x: 214, startPoint y: 122, endPoint x: 224, endPoint y: 129, distance: 12.2
click at [224, 128] on td "[DATE]" at bounding box center [220, 122] width 17 height 12
drag, startPoint x: 257, startPoint y: 121, endPoint x: 242, endPoint y: 121, distance: 15.0
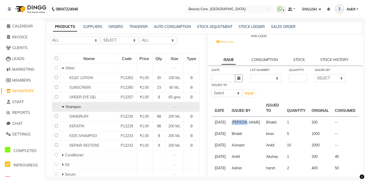
click at [242, 121] on td "[PERSON_NAME]" at bounding box center [246, 122] width 35 height 12
drag, startPoint x: 276, startPoint y: 123, endPoint x: 262, endPoint y: 123, distance: 14.2
click at [263, 123] on td "Bhakti" at bounding box center [273, 122] width 21 height 12
drag, startPoint x: 320, startPoint y: 122, endPoint x: 310, endPoint y: 121, distance: 9.7
click at [310, 121] on td "200" at bounding box center [320, 122] width 23 height 12
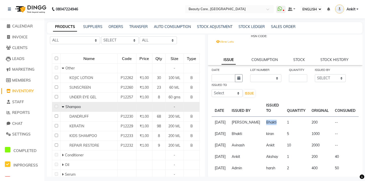
drag, startPoint x: 339, startPoint y: 121, endPoint x: 333, endPoint y: 123, distance: 6.3
click at [333, 123] on td "--" at bounding box center [345, 122] width 27 height 12
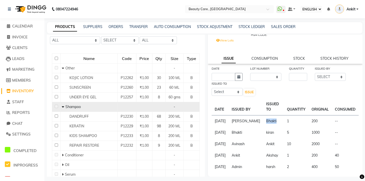
scroll to position [59, 0]
drag, startPoint x: 320, startPoint y: 147, endPoint x: 310, endPoint y: 147, distance: 9.9
click at [310, 149] on td "200" at bounding box center [320, 154] width 23 height 11
drag, startPoint x: 340, startPoint y: 144, endPoint x: 334, endPoint y: 143, distance: 6.1
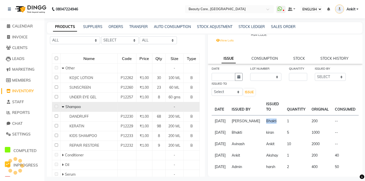
click at [334, 149] on td "40" at bounding box center [345, 154] width 27 height 11
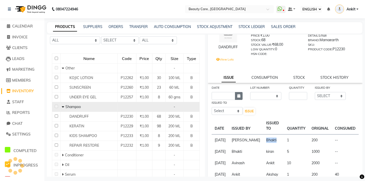
scroll to position [18, 0]
click at [238, 97] on icon "button" at bounding box center [238, 96] width 3 height 4
select select "9"
select select "2025"
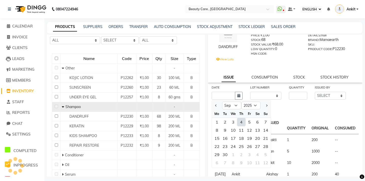
click at [243, 122] on div "4" at bounding box center [241, 122] width 8 height 8
type input "[DATE]"
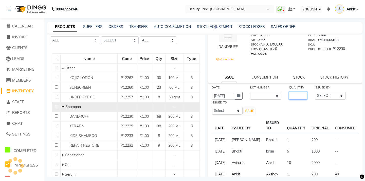
click at [302, 97] on input "number" at bounding box center [298, 96] width 18 height 8
type input "1"
click at [327, 97] on select "SELECT Admin A [PERSON_NAME] K Akshay Ankit [PERSON_NAME] April [PERSON_NAME] […" at bounding box center [330, 96] width 31 height 8
select select "71732"
click at [315, 92] on select "SELECT Admin A [PERSON_NAME] K Akshay Ankit [PERSON_NAME] April [PERSON_NAME] […" at bounding box center [330, 96] width 31 height 8
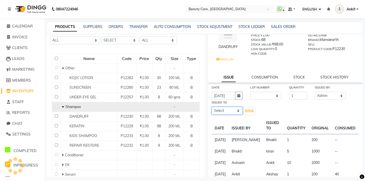
click at [223, 111] on select "Select Admin A [PERSON_NAME] K Akshay [PERSON_NAME] April [PERSON_NAME] [DATE][…" at bounding box center [227, 111] width 31 height 8
select select "35489"
click at [212, 107] on select "Select Admin A [PERSON_NAME] K Akshay [PERSON_NAME] April [PERSON_NAME] [DATE][…" at bounding box center [227, 111] width 31 height 8
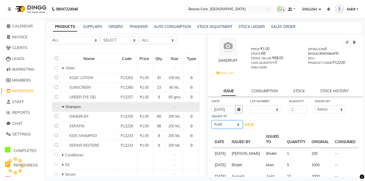
scroll to position [1, 0]
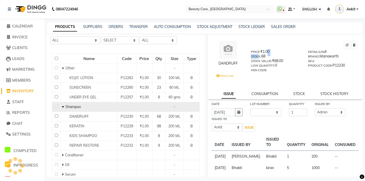
drag, startPoint x: 267, startPoint y: 55, endPoint x: 258, endPoint y: 56, distance: 9.2
click at [258, 56] on div "PRICE: ₹1.00 STOCK: 68 STOCK VALUE: ₹68.00 LOW QUANTITY: 0 HSN CODE:" at bounding box center [275, 60] width 57 height 23
click at [265, 55] on div "STOCK: 68" at bounding box center [275, 57] width 49 height 7
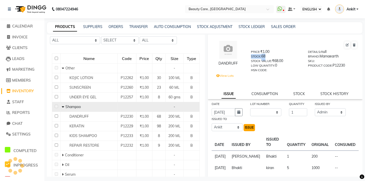
click at [247, 130] on button "ISSUE" at bounding box center [249, 127] width 11 height 7
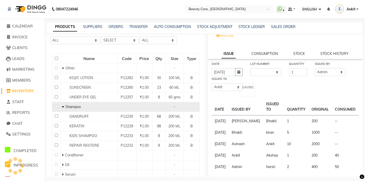
scroll to position [0, 0]
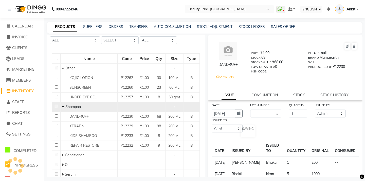
click at [273, 78] on div "View Lots" at bounding box center [289, 77] width 152 height 7
click at [265, 57] on div "STOCK: 68" at bounding box center [275, 58] width 49 height 7
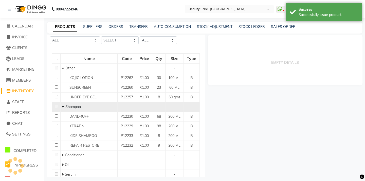
select select
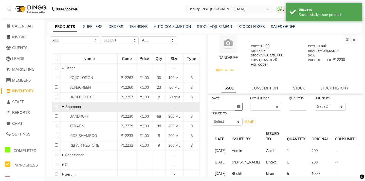
scroll to position [10, 0]
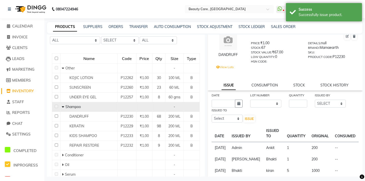
drag, startPoint x: 213, startPoint y: 146, endPoint x: 342, endPoint y: 152, distance: 128.5
click at [342, 152] on tr "[DATE] Admin Ankit 1 200 --" at bounding box center [285, 148] width 147 height 12
drag, startPoint x: 268, startPoint y: 46, endPoint x: 262, endPoint y: 47, distance: 6.8
click at [262, 47] on div "PRICE: ₹1.00 STOCK: 67 STOCK VALUE: ₹67.00 LOW QUANTITY: 0 HSN CODE:" at bounding box center [275, 51] width 57 height 23
click at [288, 74] on div "DANDRUFF PRICE: ₹1.00 STOCK: 67 STOCK VALUE: ₹67.00 LOW QUANTITY: 0 HSN CODE: D…" at bounding box center [285, 51] width 163 height 49
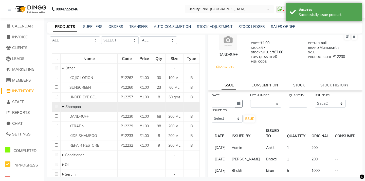
click at [268, 84] on link "CONSUMPTION" at bounding box center [265, 85] width 26 height 5
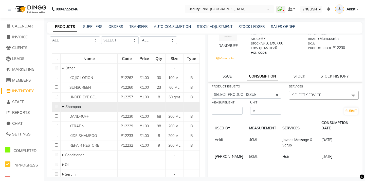
scroll to position [27, 0]
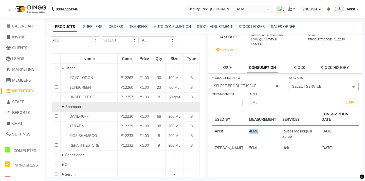
drag, startPoint x: 234, startPoint y: 126, endPoint x: 250, endPoint y: 126, distance: 15.7
click at [250, 126] on td "40 ML" at bounding box center [262, 133] width 33 height 17
drag, startPoint x: 237, startPoint y: 137, endPoint x: 263, endPoint y: 134, distance: 25.5
click at [260, 142] on td "50 ML" at bounding box center [262, 147] width 33 height 11
click at [264, 87] on select "SELECT PRODUCT ISSUE [DATE], Issued to: Ankit, Balance: 200 [DATE], Issued to: …" at bounding box center [247, 86] width 70 height 8
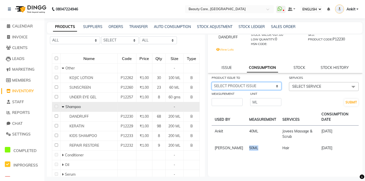
select select "1204252"
click at [212, 82] on select "SELECT PRODUCT ISSUE [DATE], Issued to: Ankit, Balance: 200 [DATE], Issued to: …" at bounding box center [247, 86] width 70 height 8
click at [316, 87] on span "SELECT SERVICE" at bounding box center [307, 86] width 29 height 5
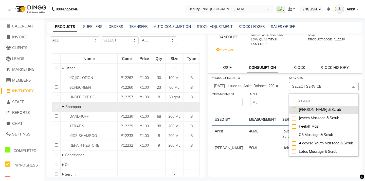
scroll to position [29, 0]
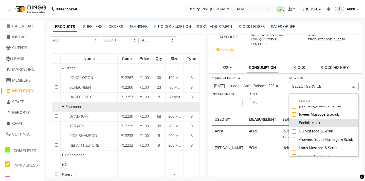
click at [295, 125] on div "Peeloff Mask" at bounding box center [324, 122] width 64 height 5
checkbox input "true"
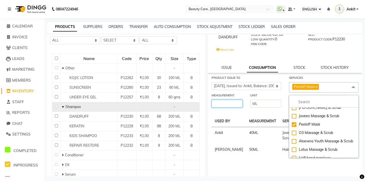
click at [224, 104] on input "number" at bounding box center [227, 103] width 31 height 8
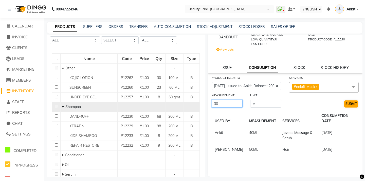
type input "30"
click at [347, 103] on button "SUBMIT" at bounding box center [352, 103] width 14 height 7
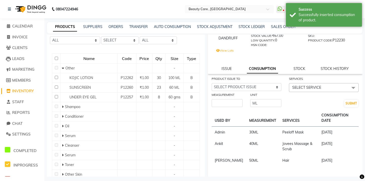
scroll to position [27, 0]
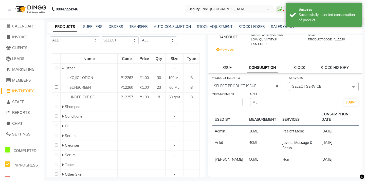
drag, startPoint x: 217, startPoint y: 125, endPoint x: 337, endPoint y: 125, distance: 120.3
click at [337, 126] on tr "Admin 30 ML Peeloff Mask [DATE]" at bounding box center [285, 131] width 147 height 12
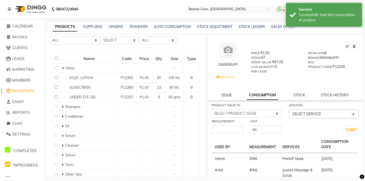
click at [226, 95] on link "ISSUE" at bounding box center [227, 95] width 10 height 5
select select
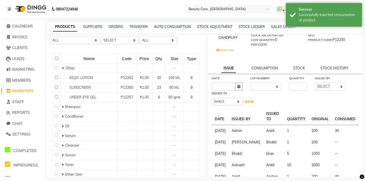
scroll to position [40, 0]
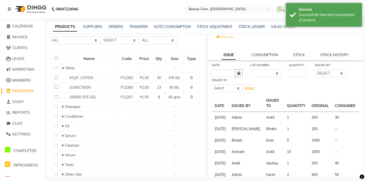
drag, startPoint x: 320, startPoint y: 118, endPoint x: 308, endPoint y: 117, distance: 11.7
click at [308, 117] on tr "[DATE] Admin Ankit 1 200 30" at bounding box center [285, 118] width 147 height 12
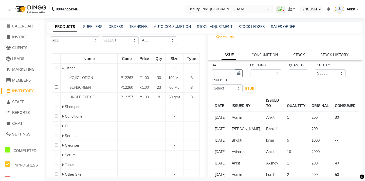
drag, startPoint x: 341, startPoint y: 118, endPoint x: 334, endPoint y: 104, distance: 16.3
click at [334, 104] on table "DATE ISSUED BY ISSUED TO QUANTITY ORIGINAL CONSUMED [DATE] Admin Ankit 1 200 30…" at bounding box center [285, 138] width 147 height 86
click at [345, 120] on td "30" at bounding box center [345, 118] width 27 height 12
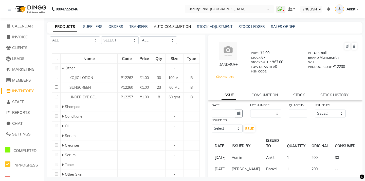
click at [174, 25] on link "AUTO CONSUMPTION" at bounding box center [172, 26] width 37 height 5
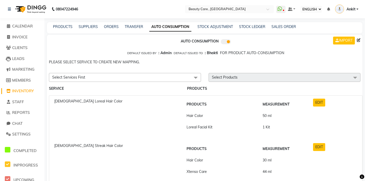
scroll to position [25, 0]
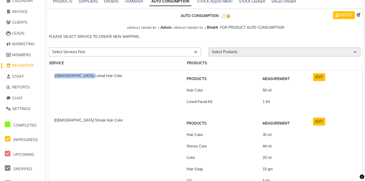
drag, startPoint x: 56, startPoint y: 76, endPoint x: 85, endPoint y: 76, distance: 29.2
click at [85, 76] on span "[DEMOGRAPHIC_DATA] Loreal Hair Color" at bounding box center [88, 75] width 68 height 5
drag, startPoint x: 187, startPoint y: 88, endPoint x: 214, endPoint y: 104, distance: 31.3
click at [214, 104] on tbody "Hair Color 50 ml Loreal Facial Kit 1 Kit" at bounding box center [245, 95] width 122 height 23
drag, startPoint x: 268, startPoint y: 102, endPoint x: 258, endPoint y: 101, distance: 9.4
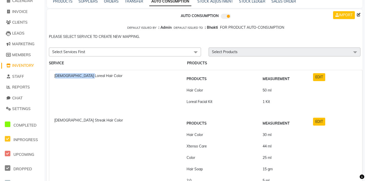
click at [258, 101] on tr "Loreal Facial Kit 1 Kit" at bounding box center [245, 101] width 122 height 11
click at [291, 97] on td "1 Kit" at bounding box center [283, 101] width 46 height 11
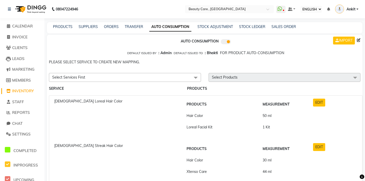
scroll to position [29, 0]
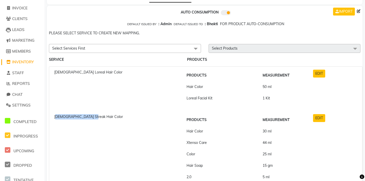
drag, startPoint x: 57, startPoint y: 117, endPoint x: 90, endPoint y: 116, distance: 33.0
click at [90, 116] on span "[DEMOGRAPHIC_DATA] Streak Hair Color" at bounding box center [88, 116] width 69 height 5
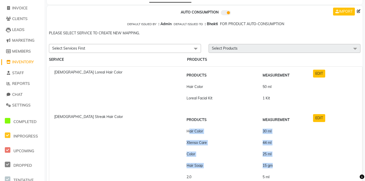
drag, startPoint x: 185, startPoint y: 129, endPoint x: 281, endPoint y: 167, distance: 103.3
click at [281, 167] on tbody "Hair Color 30 ml Xtenso Care 44 ml Color 25 ml Hair Soap 15 gm 2.0 5 ml 2.0 6 m…" at bounding box center [245, 170] width 122 height 91
click at [294, 162] on td "15 gm" at bounding box center [283, 165] width 46 height 11
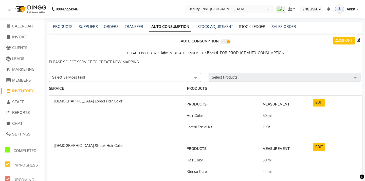
click at [250, 26] on link "STOCK LEDGER" at bounding box center [252, 26] width 26 height 5
select select "all"
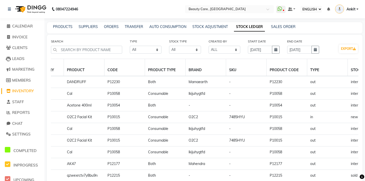
scroll to position [0, 67]
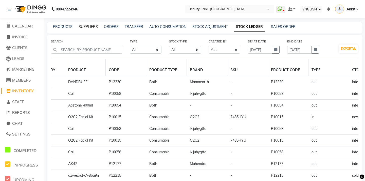
click at [86, 25] on link "SUPPLIERS" at bounding box center [88, 26] width 19 height 5
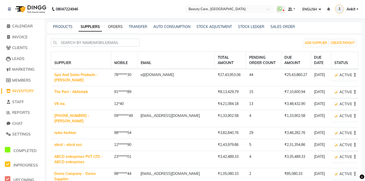
click at [115, 26] on link "ORDERS" at bounding box center [115, 26] width 15 height 5
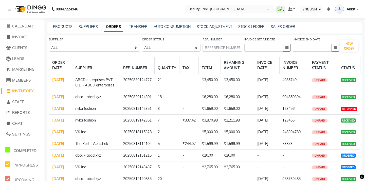
click at [59, 78] on link "[DATE]" at bounding box center [58, 79] width 12 height 5
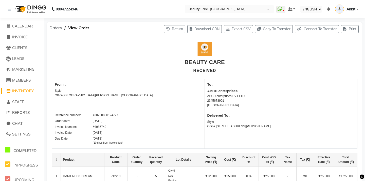
scroll to position [114, 0]
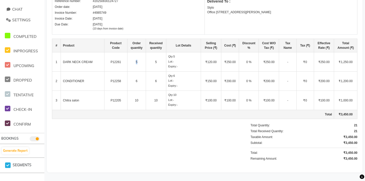
drag, startPoint x: 140, startPoint y: 62, endPoint x: 135, endPoint y: 74, distance: 12.4
click at [129, 62] on td "5" at bounding box center [137, 61] width 19 height 19
drag, startPoint x: 138, startPoint y: 81, endPoint x: 139, endPoint y: 96, distance: 14.2
click at [135, 82] on td "6" at bounding box center [137, 80] width 19 height 19
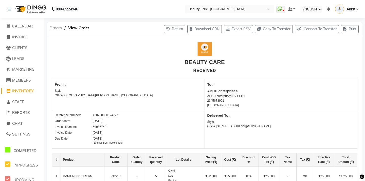
click at [51, 27] on span "Orders" at bounding box center [56, 27] width 18 height 9
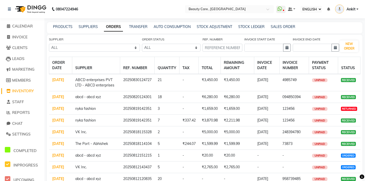
drag, startPoint x: 244, startPoint y: 80, endPoint x: 223, endPoint y: 79, distance: 20.3
click at [223, 79] on td "₹3,450.00" at bounding box center [237, 82] width 33 height 17
drag, startPoint x: 268, startPoint y: 86, endPoint x: 258, endPoint y: 78, distance: 12.5
click at [258, 78] on td "[DATE]" at bounding box center [266, 82] width 25 height 17
drag, startPoint x: 297, startPoint y: 81, endPoint x: 279, endPoint y: 80, distance: 17.8
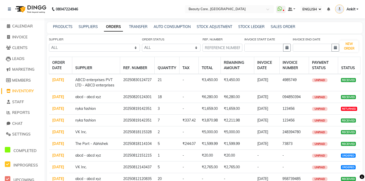
click at [279, 80] on tr "[DATE] ABCD enterprises PVT LTD - ABCD enterprises 20250830124727 21 - ₹3,450.0…" at bounding box center [205, 82] width 312 height 17
click at [138, 26] on link "TRANSFER" at bounding box center [138, 26] width 19 height 5
select select "sender"
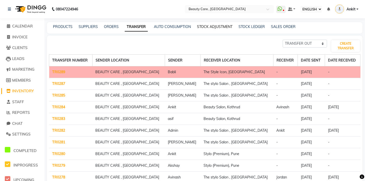
click at [214, 26] on link "STOCK ADJUSTMENT" at bounding box center [215, 26] width 36 height 5
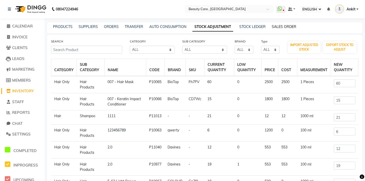
click at [281, 27] on link "SALES ORDER" at bounding box center [284, 26] width 25 height 5
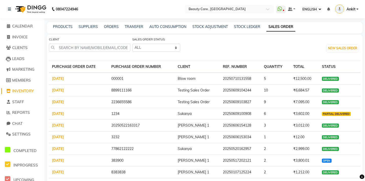
click at [247, 52] on div "CLIENT SALES ORDER STATUS ALL OPEN PARTIAL-DELIVERED DELIVERED CANCELLED CLOSED…" at bounding box center [205, 48] width 312 height 23
click at [13, 103] on span "STAFF" at bounding box center [18, 101] width 12 height 5
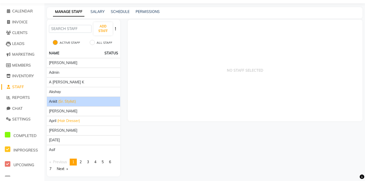
scroll to position [18, 0]
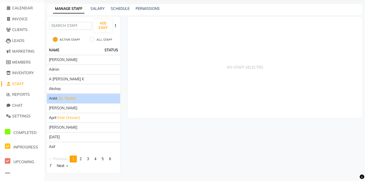
click at [97, 94] on li "Ankit (Sr. Stylist)" at bounding box center [83, 98] width 73 height 10
click at [89, 97] on div "Ankit (Sr. Stylist)" at bounding box center [83, 98] width 69 height 5
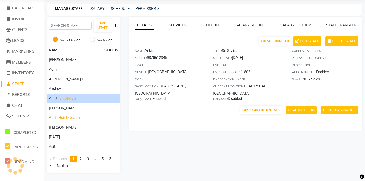
click at [169, 25] on link "SERVICES" at bounding box center [177, 25] width 17 height 5
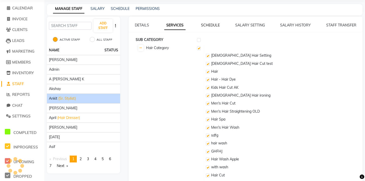
click at [212, 24] on link "SCHEDULE" at bounding box center [210, 25] width 19 height 5
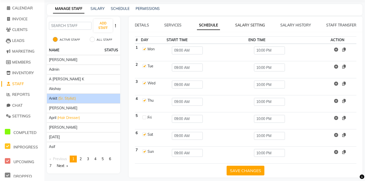
click at [247, 25] on link "SALARY SETTING" at bounding box center [250, 25] width 30 height 5
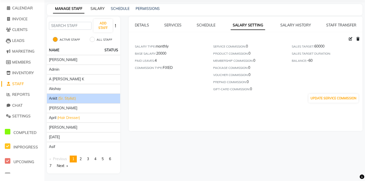
click at [97, 7] on link "SALARY" at bounding box center [98, 8] width 14 height 5
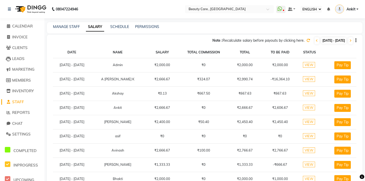
click at [315, 107] on span "VIEW" at bounding box center [309, 108] width 12 height 6
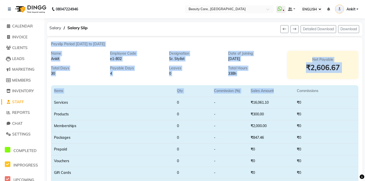
drag, startPoint x: 50, startPoint y: 43, endPoint x: 279, endPoint y: 89, distance: 233.5
click at [279, 89] on div "Payslip Period [DATE] to [DATE] Name Ankit Employee Code e1-802 Designation Sr.…" at bounding box center [205, 169] width 316 height 264
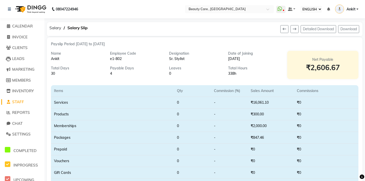
click at [236, 31] on div "Detailed Download Download" at bounding box center [257, 29] width 212 height 14
click at [55, 28] on span "Salary" at bounding box center [55, 27] width 17 height 9
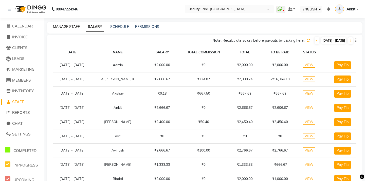
click at [68, 26] on link "MANAGE STAFF" at bounding box center [66, 26] width 27 height 5
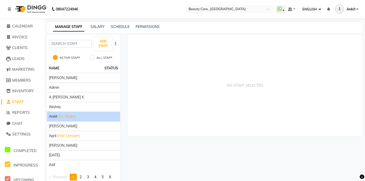
click at [82, 115] on div "Ankit (Sr. Stylist)" at bounding box center [83, 116] width 69 height 5
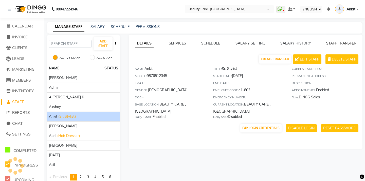
click at [344, 43] on link "STAFF TRANSFER" at bounding box center [342, 43] width 30 height 5
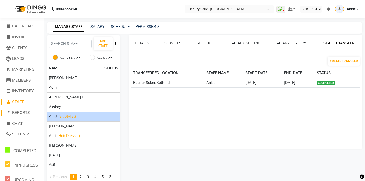
click at [23, 111] on span "REPORTS" at bounding box center [21, 112] width 18 height 5
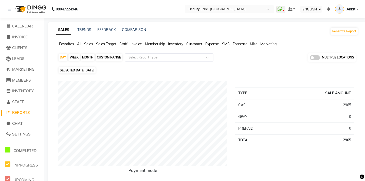
click at [87, 57] on div "MONTH" at bounding box center [88, 57] width 14 height 7
select select "9"
select select "2025"
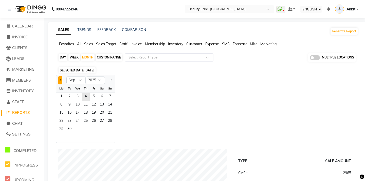
click at [60, 80] on span "Previous month" at bounding box center [61, 80] width 2 height 2
select select "8"
click at [95, 99] on span "1" at bounding box center [94, 97] width 8 height 8
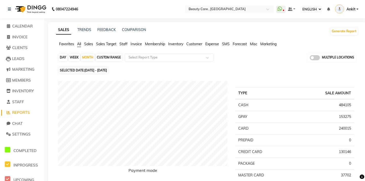
click at [89, 44] on span "Sales" at bounding box center [88, 44] width 9 height 5
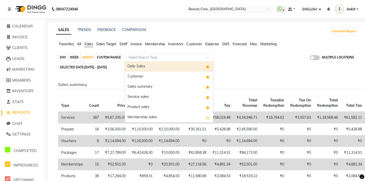
click at [132, 61] on ng-select "Select Report Type Daily Sales Customer Sales summary Service sales Product sal…" at bounding box center [169, 57] width 89 height 8
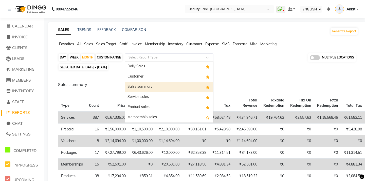
click at [148, 86] on div "Sales summary" at bounding box center [169, 87] width 88 height 10
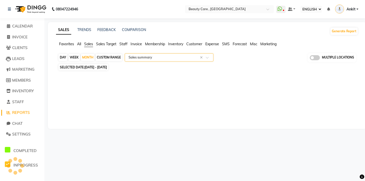
select select "csv"
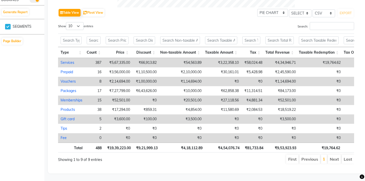
click at [232, 26] on div "Search:" at bounding box center [282, 27] width 144 height 10
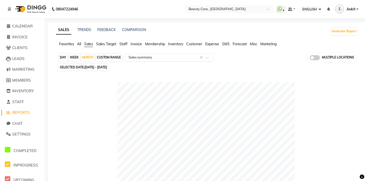
click at [153, 56] on input "text" at bounding box center [164, 57] width 73 height 5
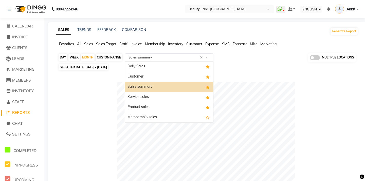
click at [107, 42] on span "Sales Target" at bounding box center [106, 44] width 20 height 5
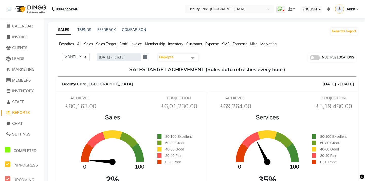
click at [124, 43] on span "Staff" at bounding box center [124, 44] width 8 height 5
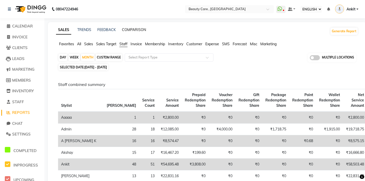
click at [135, 31] on link "COMPARISON" at bounding box center [134, 29] width 24 height 5
select select "single_date"
select select "single_date_dash"
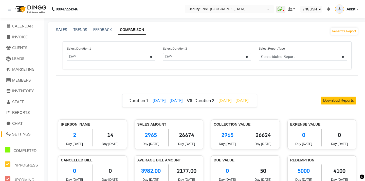
click at [21, 133] on span "SETTINGS" at bounding box center [21, 133] width 19 height 5
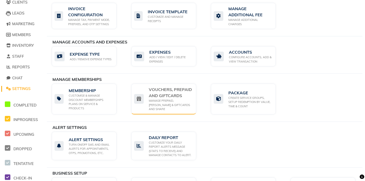
scroll to position [68, 0]
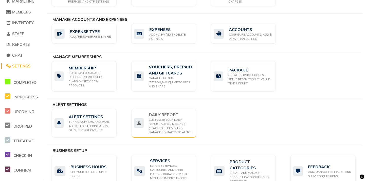
click at [166, 117] on div "CUSTOMIZE YOUR DAILY REPORT ALERTS MESSAGE (STATS TO RECEIVE) AND MANAGE CONTAC…" at bounding box center [170, 125] width 43 height 17
select select "1380"
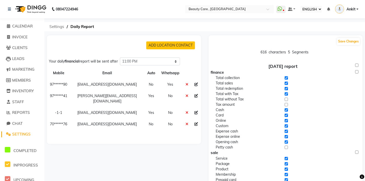
click at [58, 27] on span "Settings" at bounding box center [57, 26] width 20 height 9
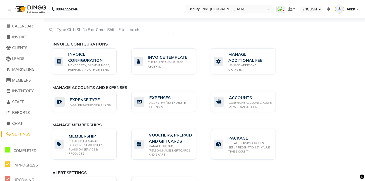
click at [361, 176] on icon at bounding box center [362, 176] width 5 height 5
click at [353, 152] on icon at bounding box center [352, 152] width 5 height 5
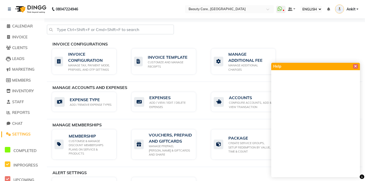
click at [199, 29] on div at bounding box center [204, 32] width 323 height 14
click at [355, 67] on icon at bounding box center [355, 66] width 3 height 4
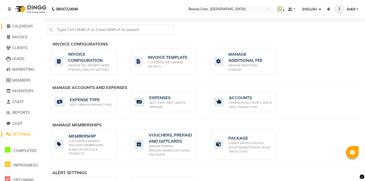
click at [25, 25] on span "CALENDAR" at bounding box center [22, 26] width 21 height 5
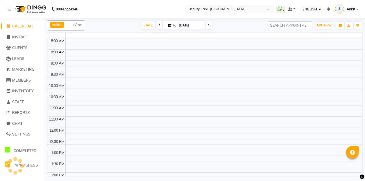
click at [99, 10] on nav "08047224946 Select Location × Beauty Care , [GEOGRAPHIC_DATA] East WhatsApp Sta…" at bounding box center [182, 9] width 365 height 18
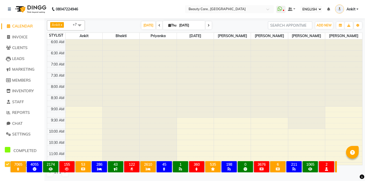
click at [21, 131] on li "SETTINGS" at bounding box center [22, 134] width 44 height 11
click at [20, 133] on span "SETTINGS" at bounding box center [21, 133] width 19 height 5
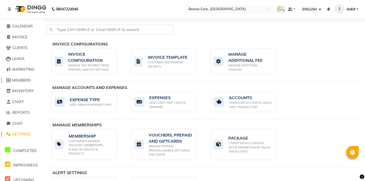
click at [23, 80] on span "MEMBERS" at bounding box center [21, 80] width 19 height 5
select select
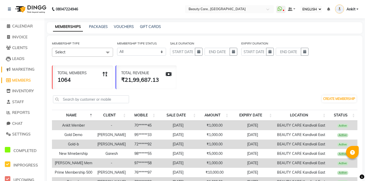
click at [22, 69] on span "MARKETING" at bounding box center [23, 69] width 22 height 5
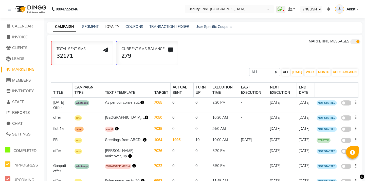
click at [112, 27] on link "LOYALTY" at bounding box center [112, 26] width 15 height 5
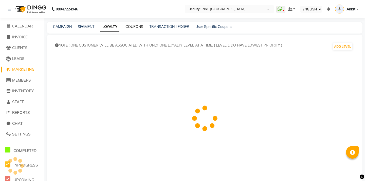
click at [134, 27] on link "COUPONS" at bounding box center [135, 26] width 18 height 5
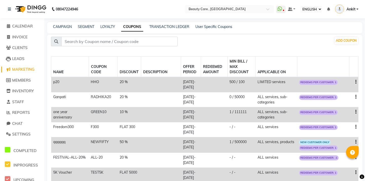
click at [181, 77] on td "[DATE] - [DATE]" at bounding box center [191, 84] width 20 height 15
click at [181, 57] on th "OFFER PERIOD" at bounding box center [191, 67] width 20 height 21
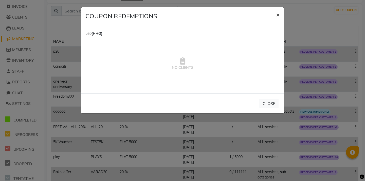
click at [279, 14] on span "×" at bounding box center [278, 15] width 4 height 8
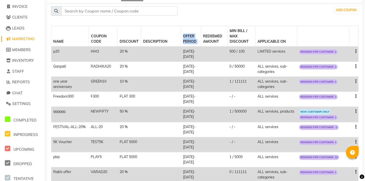
click at [201, 44] on th "OFFER PERIOD" at bounding box center [191, 36] width 20 height 21
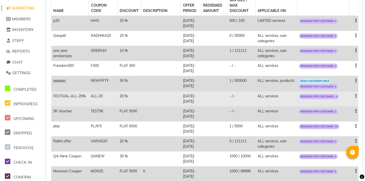
scroll to position [0, 0]
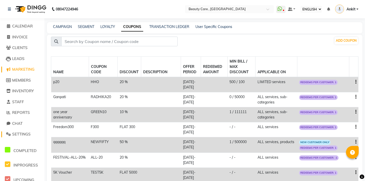
click at [22, 133] on span "SETTINGS" at bounding box center [21, 133] width 19 height 5
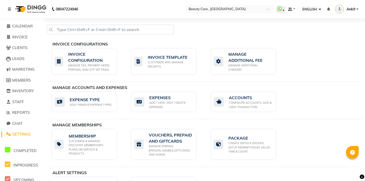
scroll to position [27, 0]
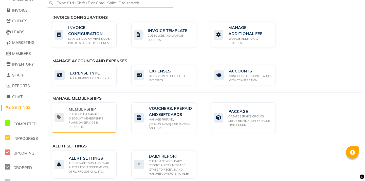
click at [95, 112] on div "CUSTOMISE & MANAGE DISCOUNT MEMBERSHIPS PLANS ON SERVICE & PRODUCTS" at bounding box center [91, 120] width 44 height 17
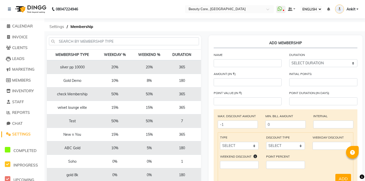
click at [54, 26] on span "Settings" at bounding box center [57, 26] width 20 height 9
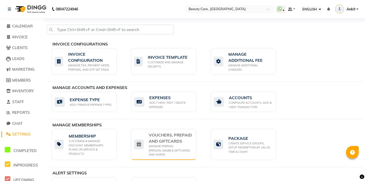
click at [167, 146] on div "MANAGE PREPAID, [PERSON_NAME] & GIFTCARDS AND SHARE" at bounding box center [170, 150] width 43 height 13
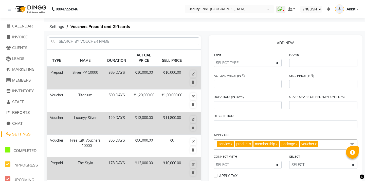
scroll to position [15, 0]
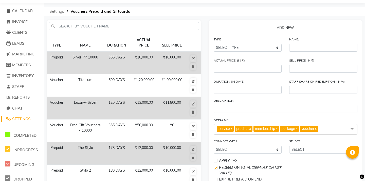
click at [59, 12] on span "Settings" at bounding box center [57, 11] width 20 height 9
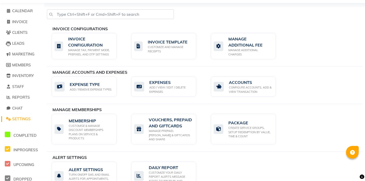
click at [241, 110] on div "MANAGE MEMBERSHIPS MEMBERSHIP CUSTOMISE & MANAGE DISCOUNT MEMBERSHIPS PLANS ON …" at bounding box center [205, 128] width 316 height 45
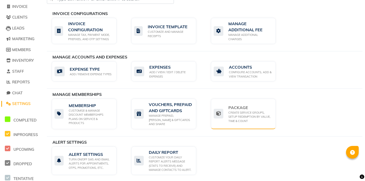
click at [252, 112] on div "CREATE SERVICE GROUPS, SETUP REDEMPTION BY VALUE, TIME & COUNT" at bounding box center [250, 116] width 43 height 13
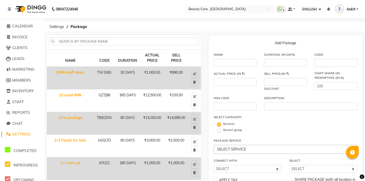
click at [243, 32] on div "08047224946 Select Location × Beauty Care , [GEOGRAPHIC_DATA] East WhatsApp Sta…" at bounding box center [182, 158] width 365 height 316
click at [138, 25] on ol "Settings Package" at bounding box center [204, 26] width 314 height 9
click at [27, 26] on span "CALENDAR" at bounding box center [22, 26] width 21 height 5
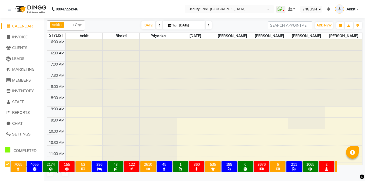
click at [143, 10] on nav "08047224946 Select Location × Beauty Care , [GEOGRAPHIC_DATA] East WhatsApp Sta…" at bounding box center [182, 9] width 365 height 18
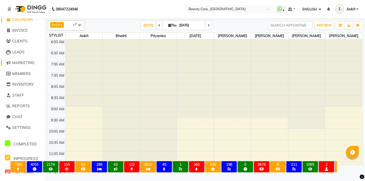
click at [27, 62] on span "MARKETING" at bounding box center [23, 62] width 22 height 5
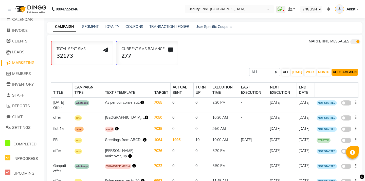
click at [348, 71] on button "ADD CAMPAIGN" at bounding box center [345, 72] width 26 height 7
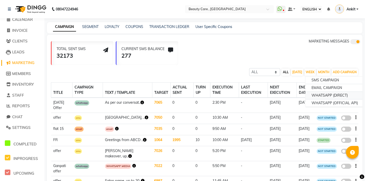
click at [331, 96] on div "WHATSAPP (DIRECT)" at bounding box center [335, 96] width 59 height 8
select select "2"
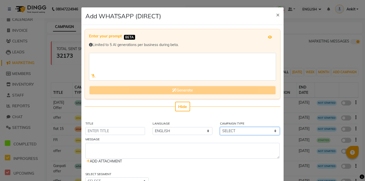
click at [222, 133] on select "SELECT Birthday Anniversary Promotional Service reminder" at bounding box center [250, 131] width 60 height 8
click at [278, 16] on span "×" at bounding box center [278, 15] width 4 height 8
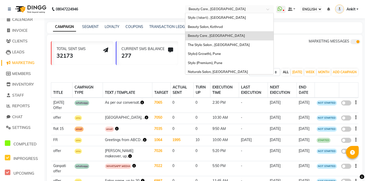
click at [225, 10] on input "text" at bounding box center [225, 8] width 74 height 5
click at [219, 26] on span "Beauty Salon, Kothrud" at bounding box center [205, 27] width 35 height 4
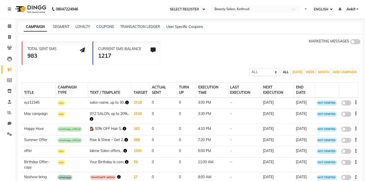
select select "ec"
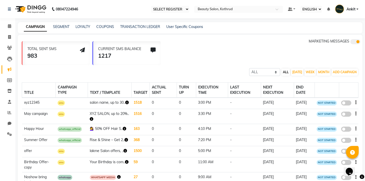
click at [129, 7] on nav "08047224946 SELECT REGISTER Day Register Maaz Vjjj Ankit Sawan Saini Divyani Tr…" at bounding box center [182, 9] width 365 height 18
click at [9, 27] on icon at bounding box center [9, 26] width 3 height 4
